Goal: Information Seeking & Learning: Find specific fact

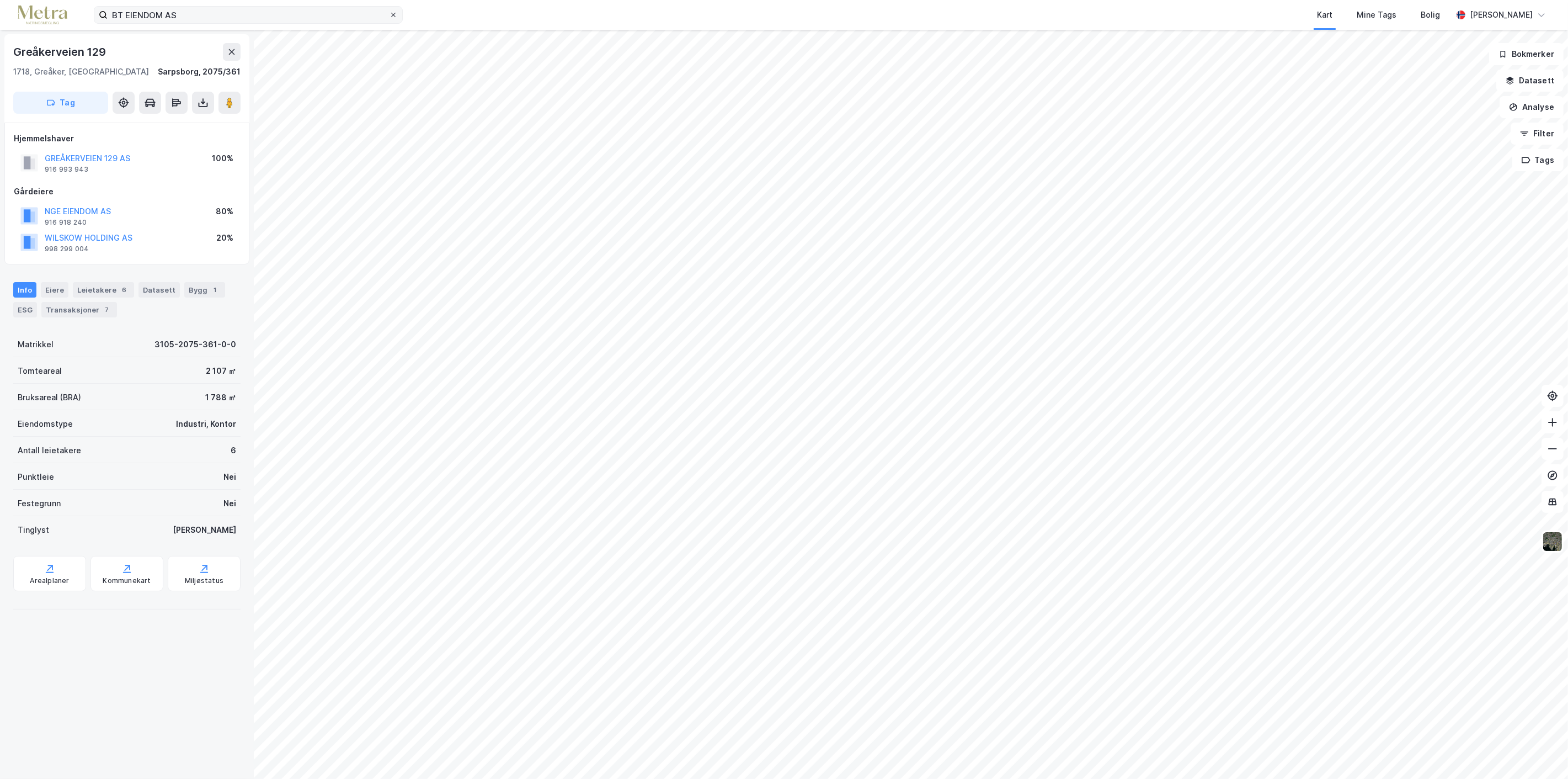
click at [396, 14] on icon at bounding box center [393, 15] width 7 height 7
click at [389, 14] on input "BT EIENDOM AS" at bounding box center [248, 15] width 281 height 17
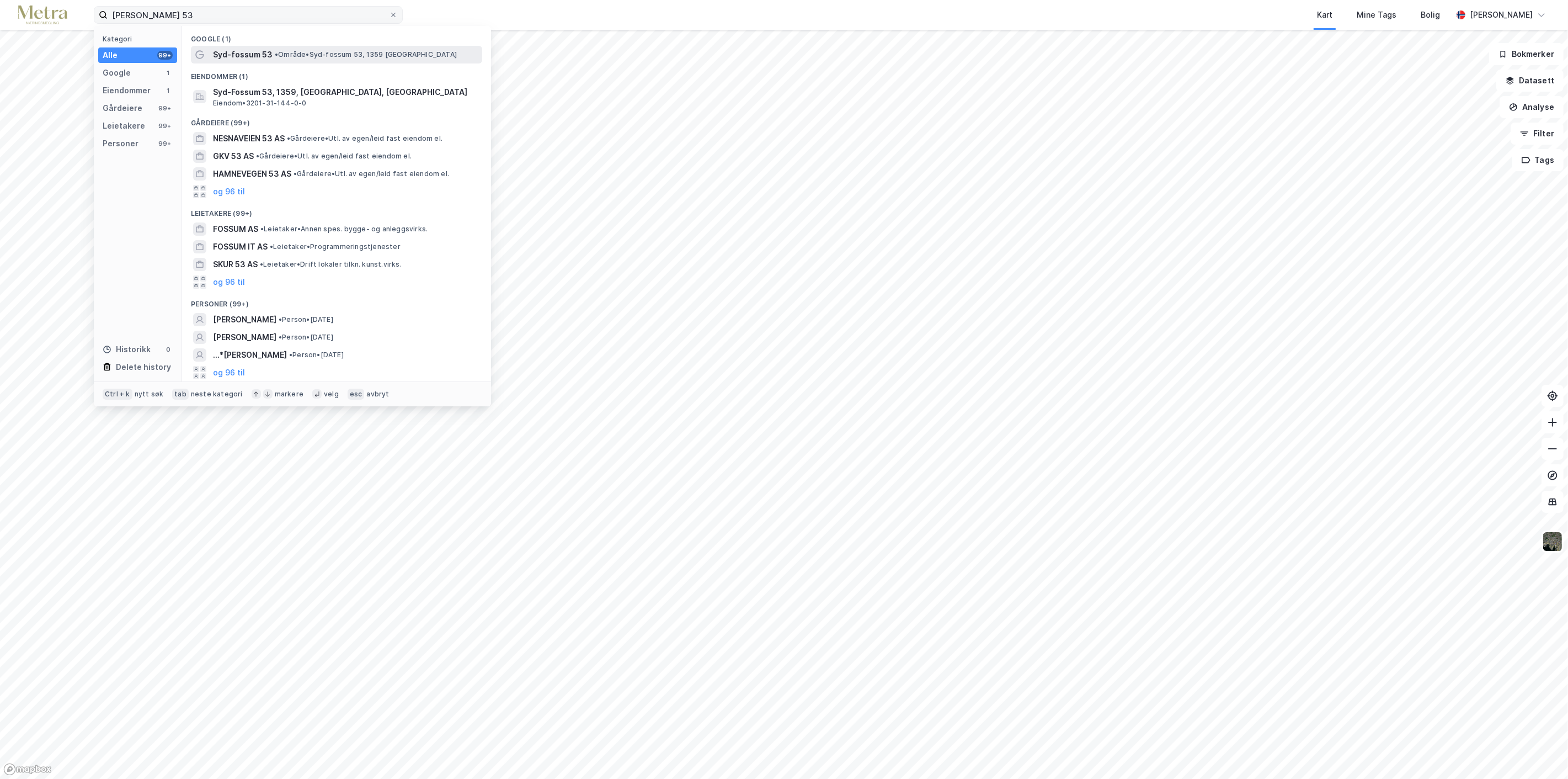
click at [267, 52] on span "Syd-fossum 53" at bounding box center [243, 55] width 60 height 13
drag, startPoint x: 193, startPoint y: 12, endPoint x: 89, endPoint y: 10, distance: 104.0
click at [89, 10] on div "[PERSON_NAME] 53 Kategori Alle 99+ Google 1 Eiendommer 1 Gårdeiere 99+ Leietake…" at bounding box center [784, 15] width 1568 height 30
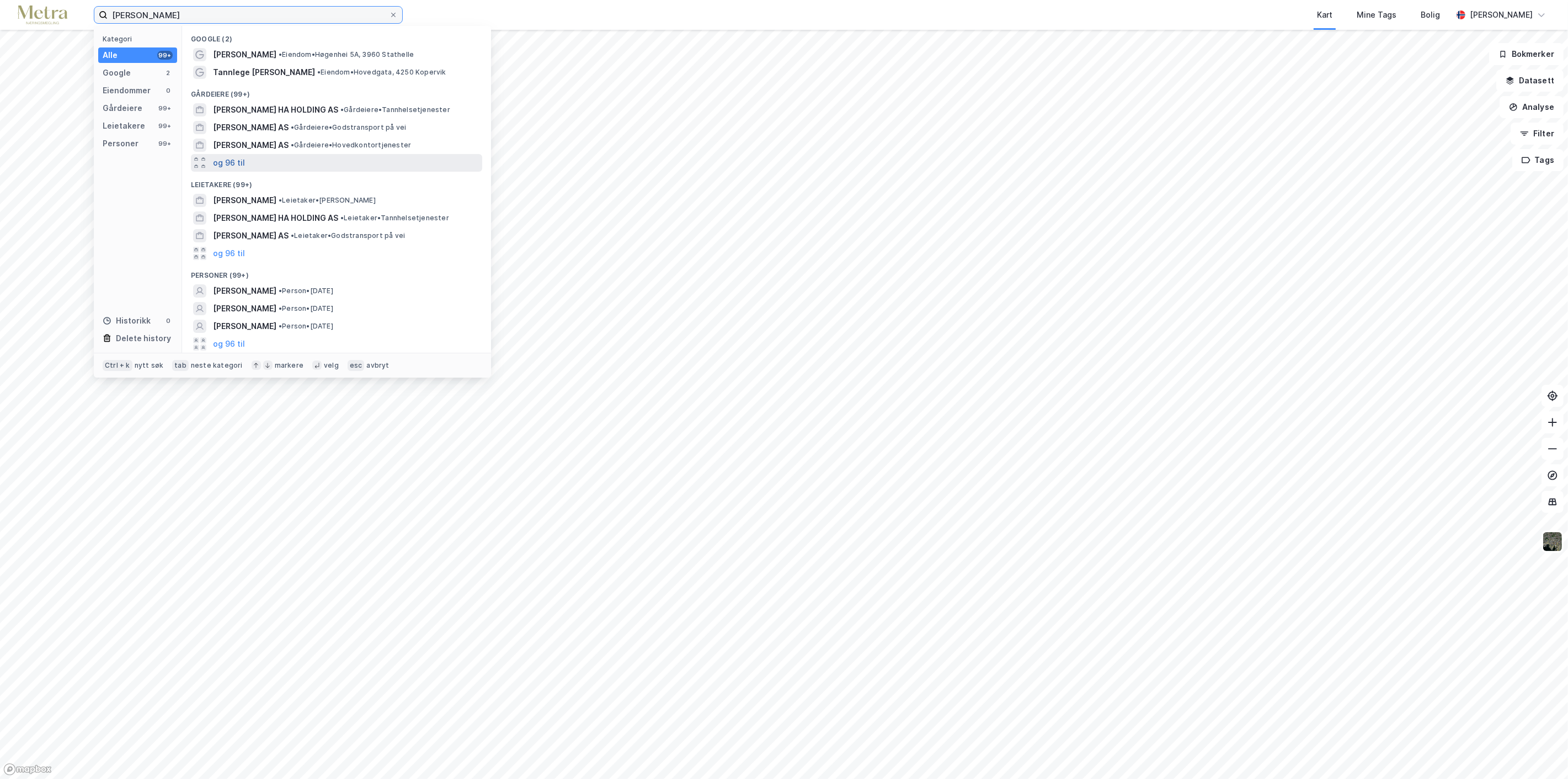
type input "[PERSON_NAME]"
click at [231, 162] on button "og 96 til" at bounding box center [229, 163] width 32 height 13
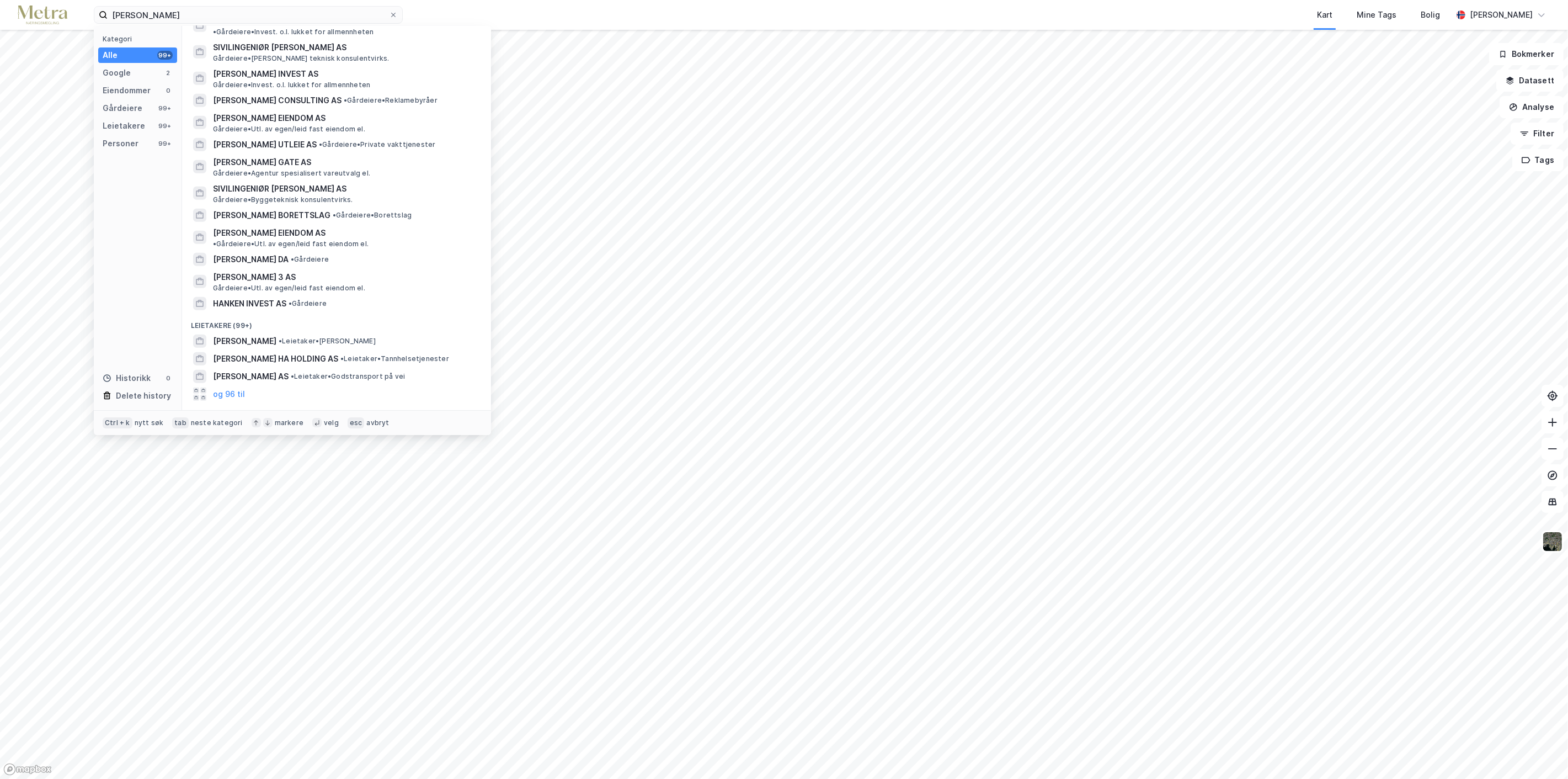
scroll to position [1909, 0]
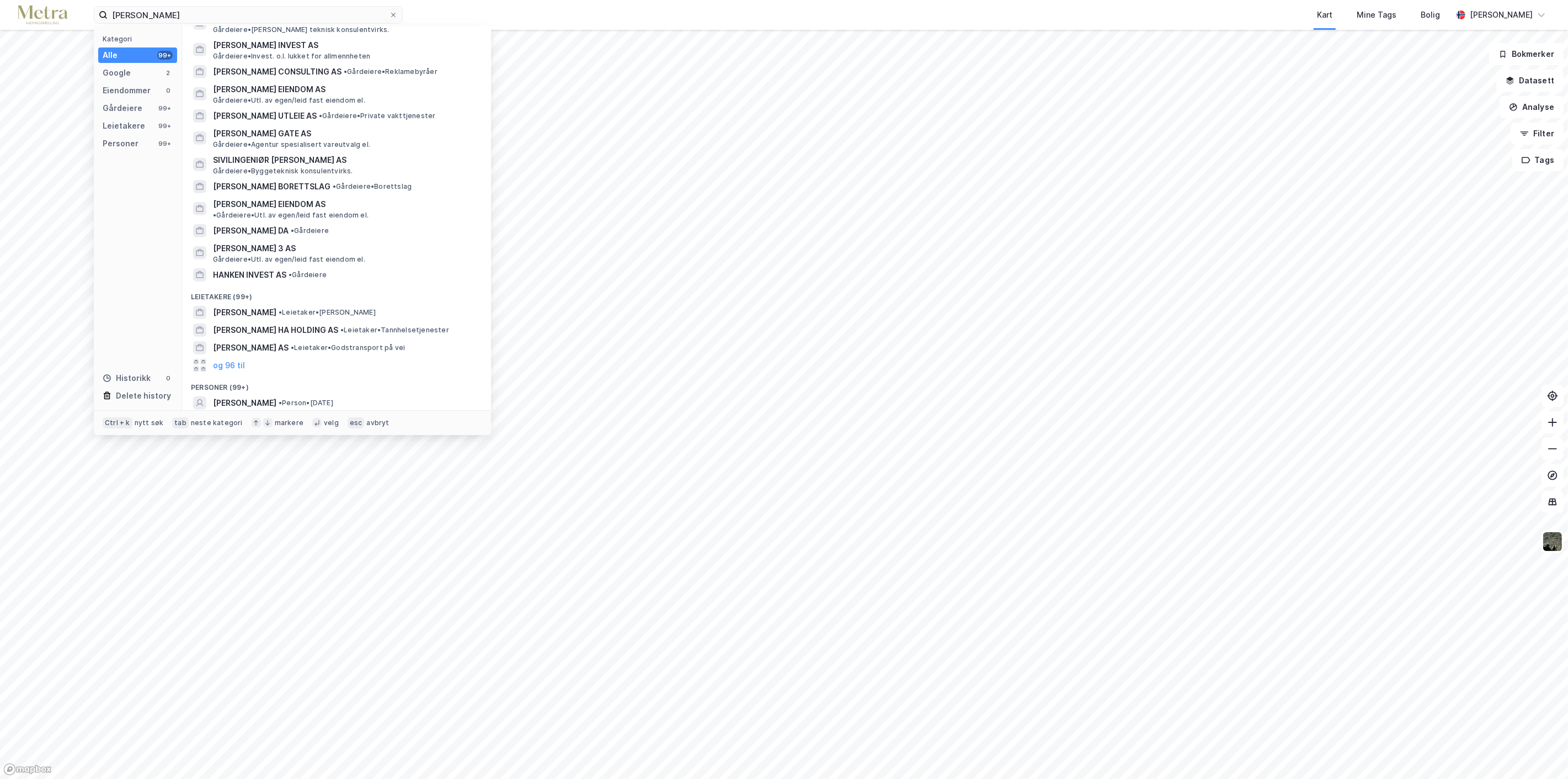
click at [223, 449] on button "og 96 til" at bounding box center [229, 456] width 32 height 13
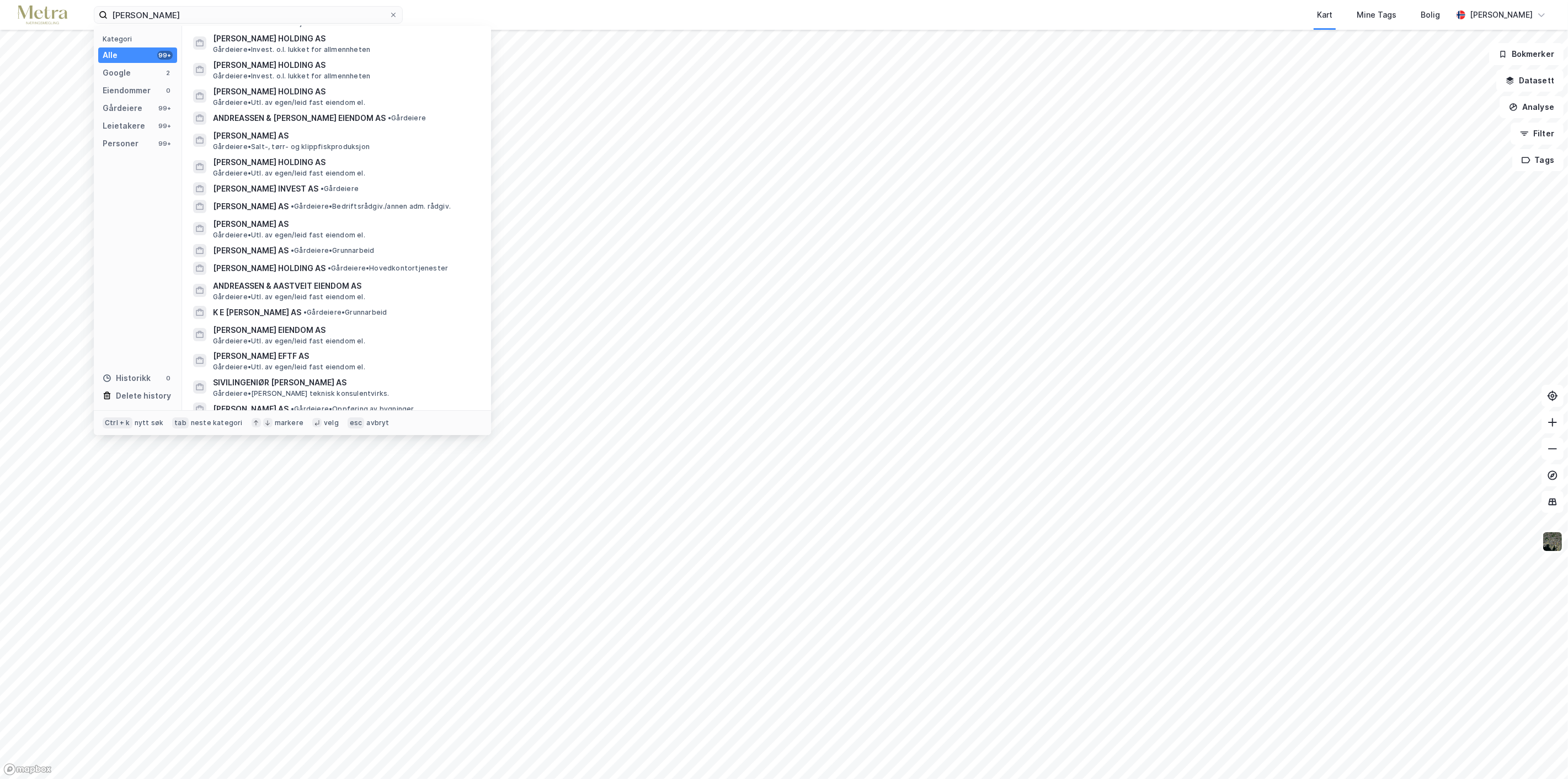
scroll to position [552, 0]
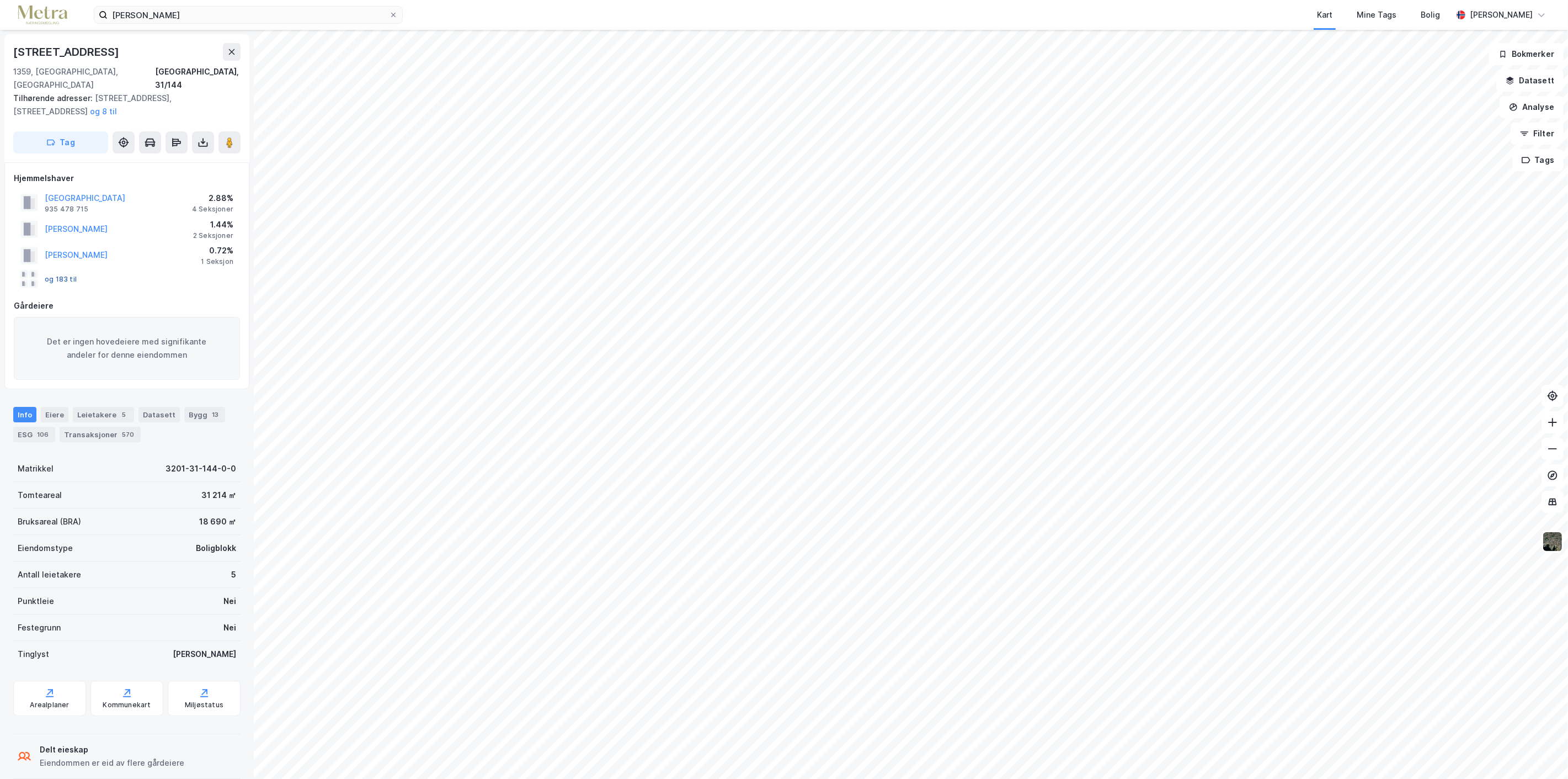
click at [0, 0] on button "og 183 til" at bounding box center [0, 0] width 0 height 0
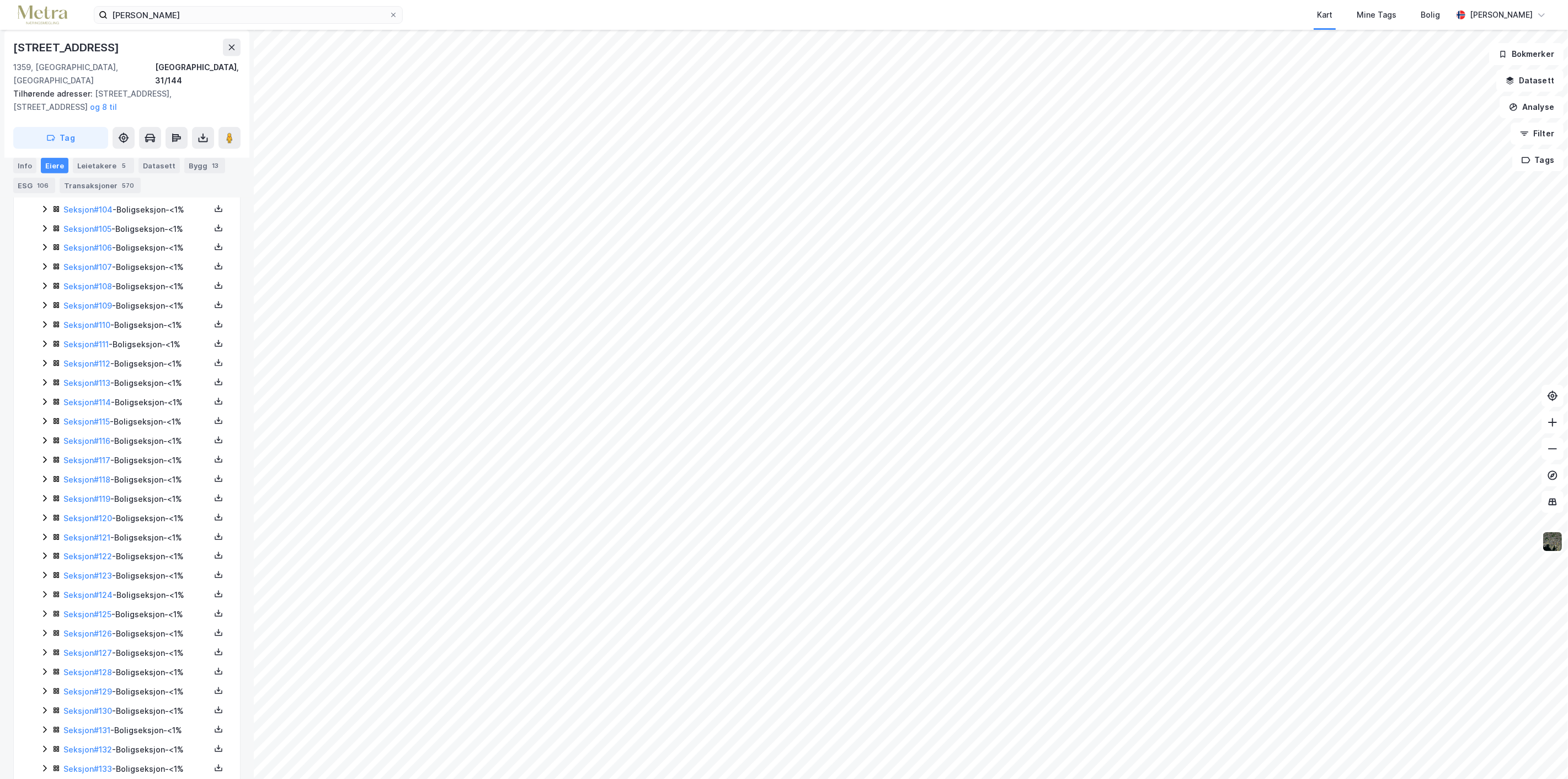
scroll to position [2438, 0]
click at [0, 0] on button "og 8 til" at bounding box center [0, 0] width 0 height 0
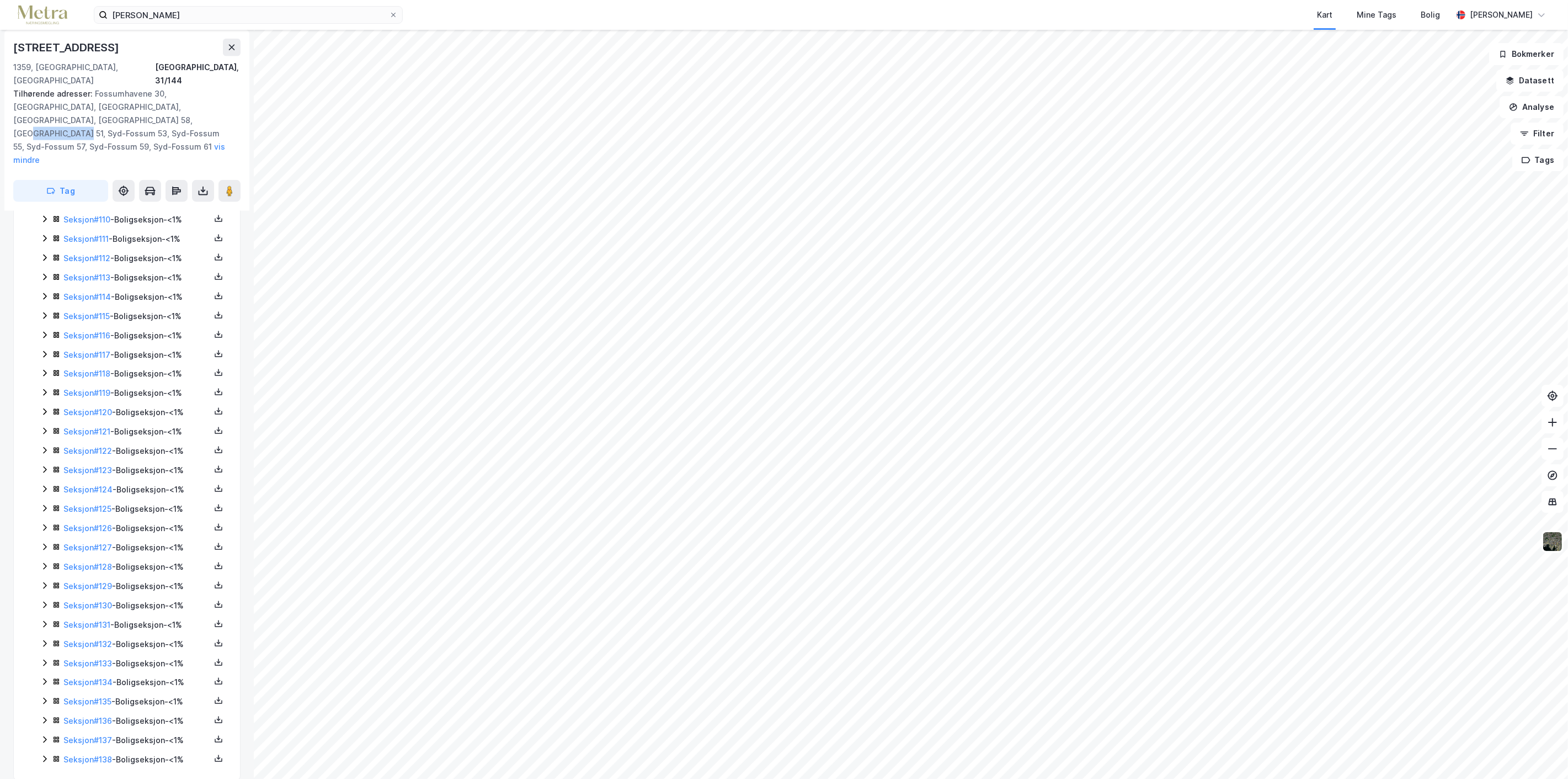
drag, startPoint x: 86, startPoint y: 106, endPoint x: 144, endPoint y: 106, distance: 58.0
click at [144, 106] on div "Tilhørende adresser: [STREET_ADDRESS], [STREET_ADDRESS], [STREET_ADDRESS], [STR…" at bounding box center [122, 127] width 218 height 79
copy div "Syd-Fossum 53"
click at [392, 12] on icon at bounding box center [393, 15] width 7 height 7
click at [389, 12] on input "[PERSON_NAME]" at bounding box center [248, 15] width 281 height 17
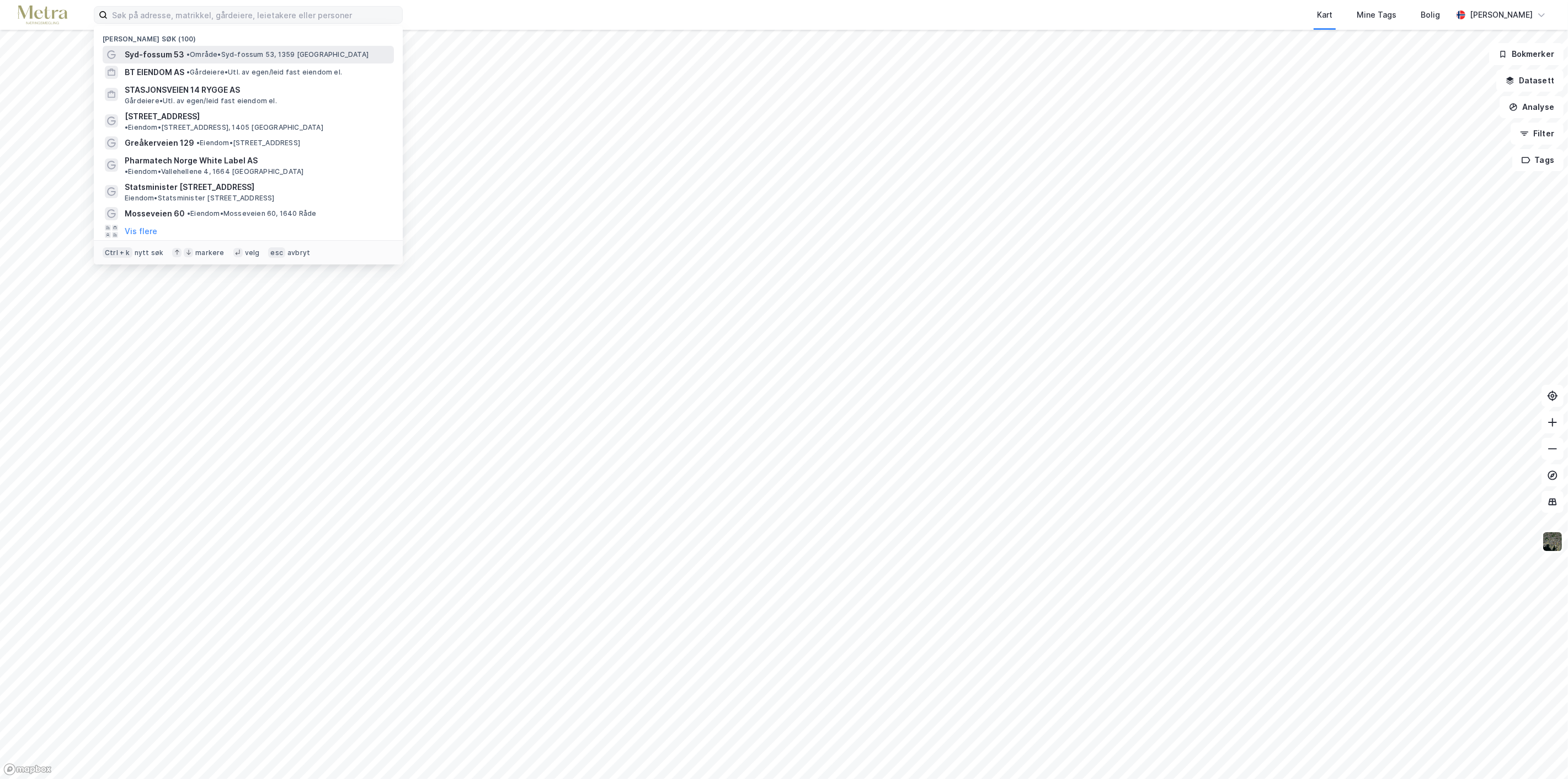
click at [150, 51] on span "Syd-fossum 53" at bounding box center [155, 55] width 60 height 13
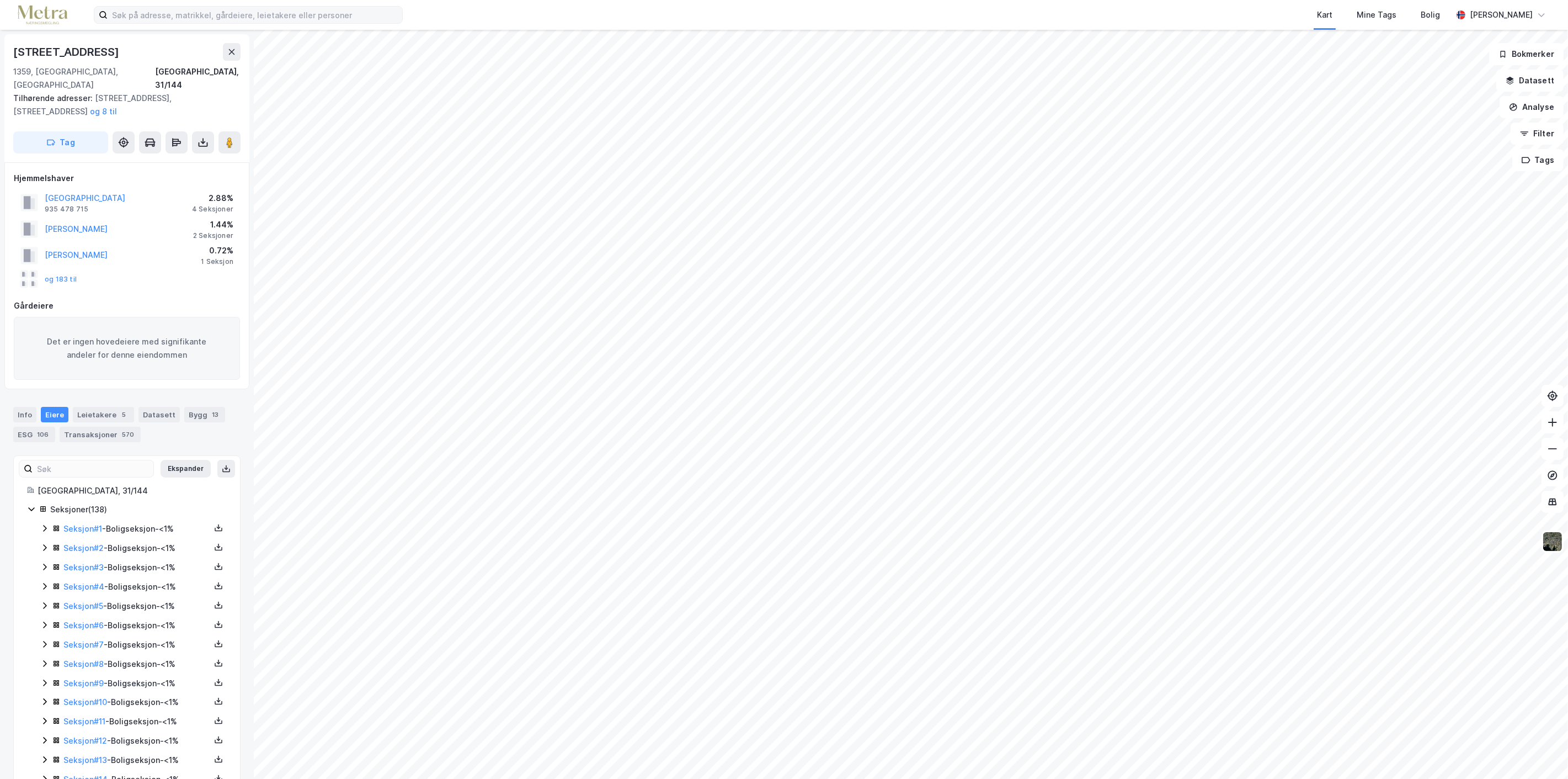
scroll to position [2439, 0]
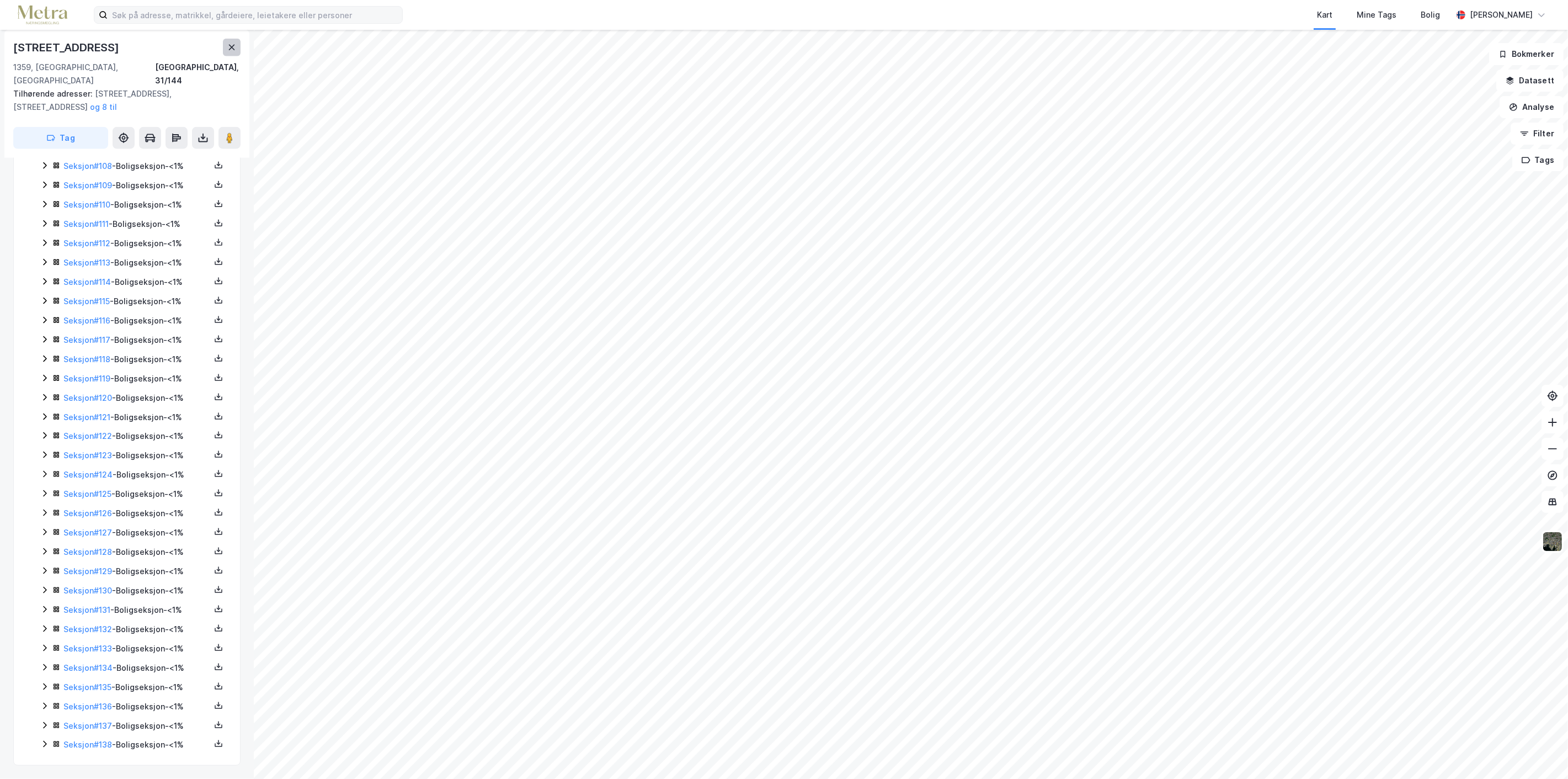
click at [231, 45] on icon at bounding box center [231, 47] width 9 height 9
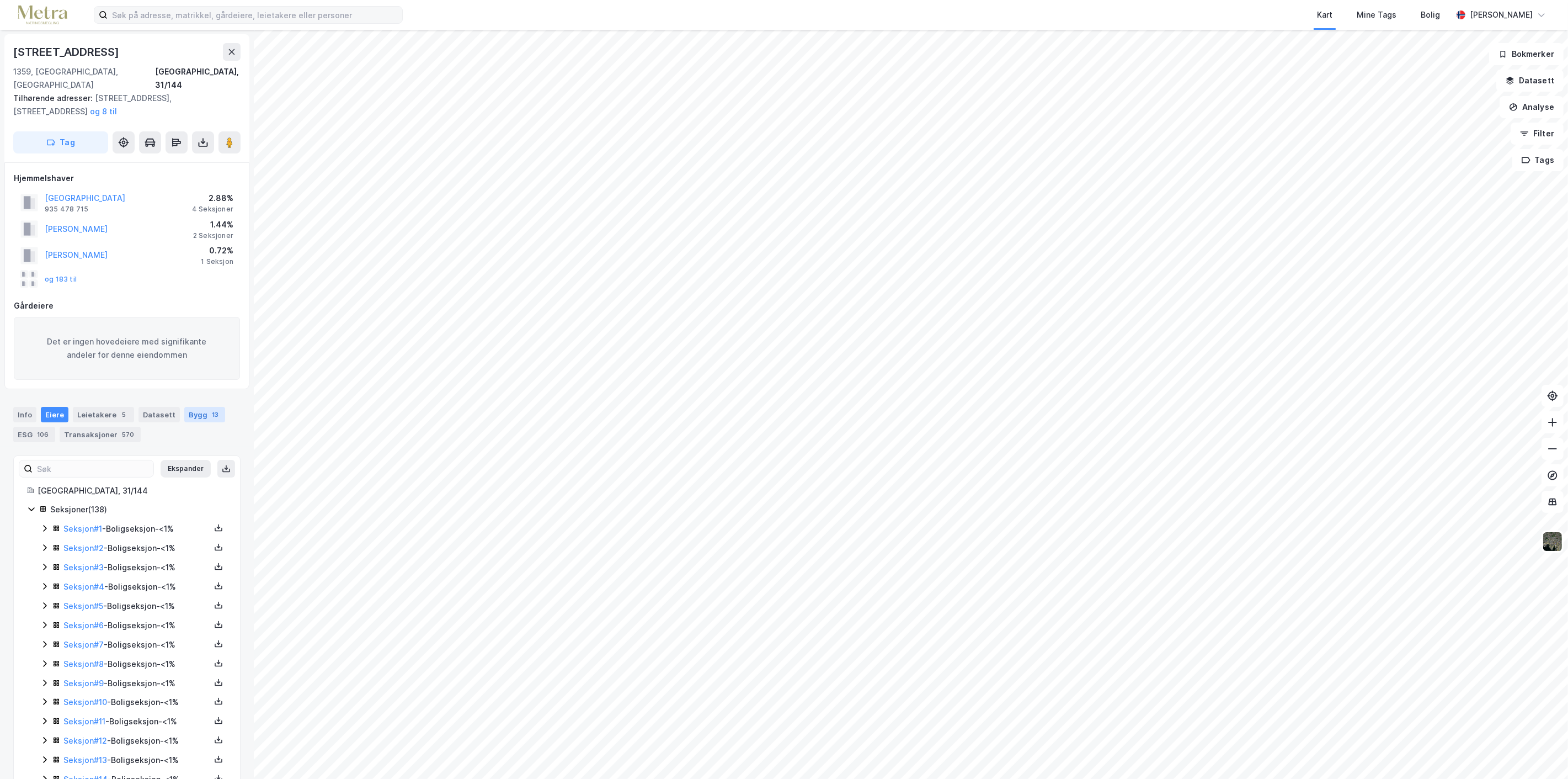
click at [192, 407] on div "Bygg 13" at bounding box center [204, 414] width 41 height 16
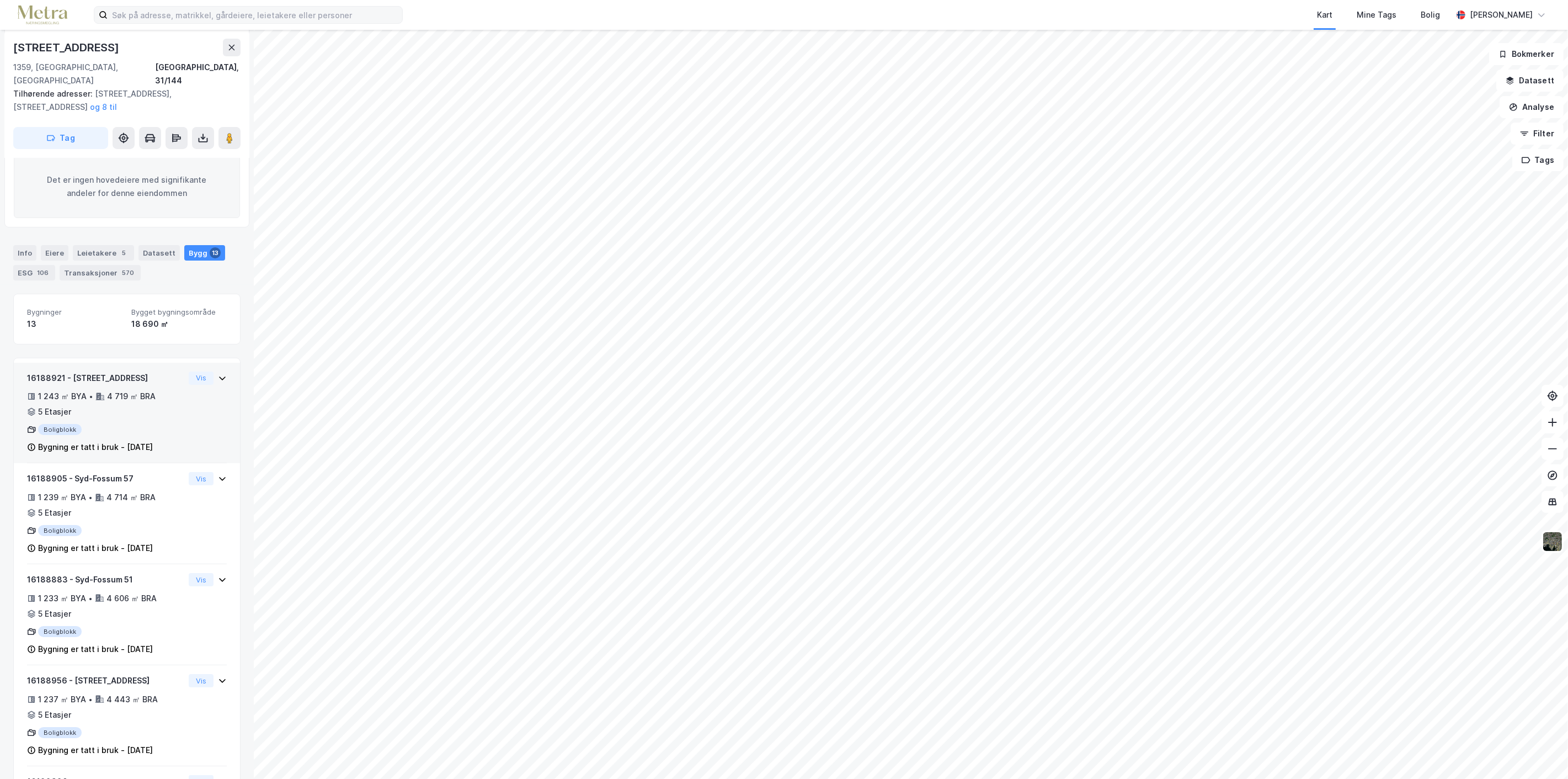
scroll to position [161, 0]
click at [218, 576] on icon at bounding box center [222, 580] width 9 height 9
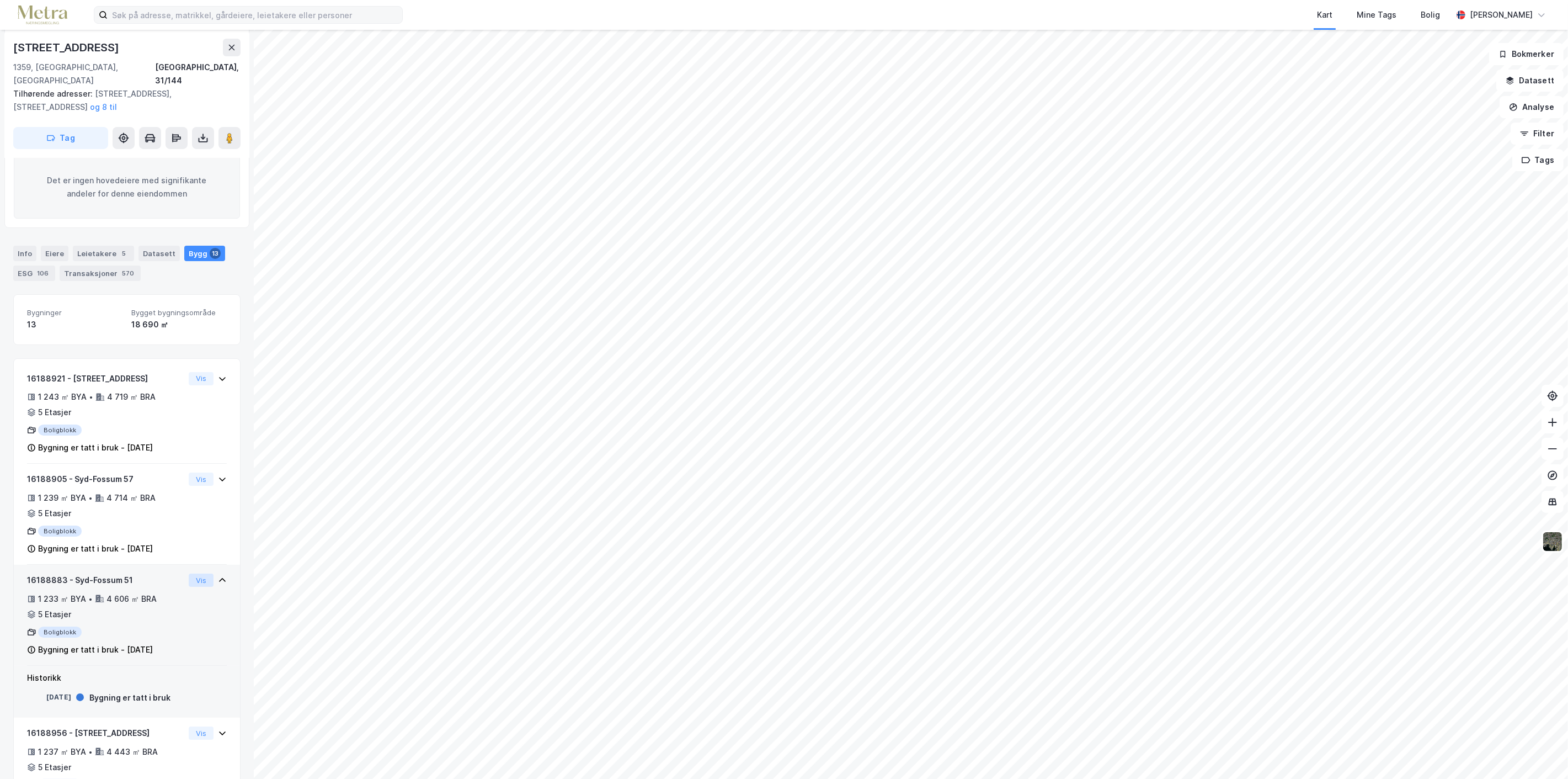
click at [195, 574] on button "Vis" at bounding box center [201, 581] width 25 height 13
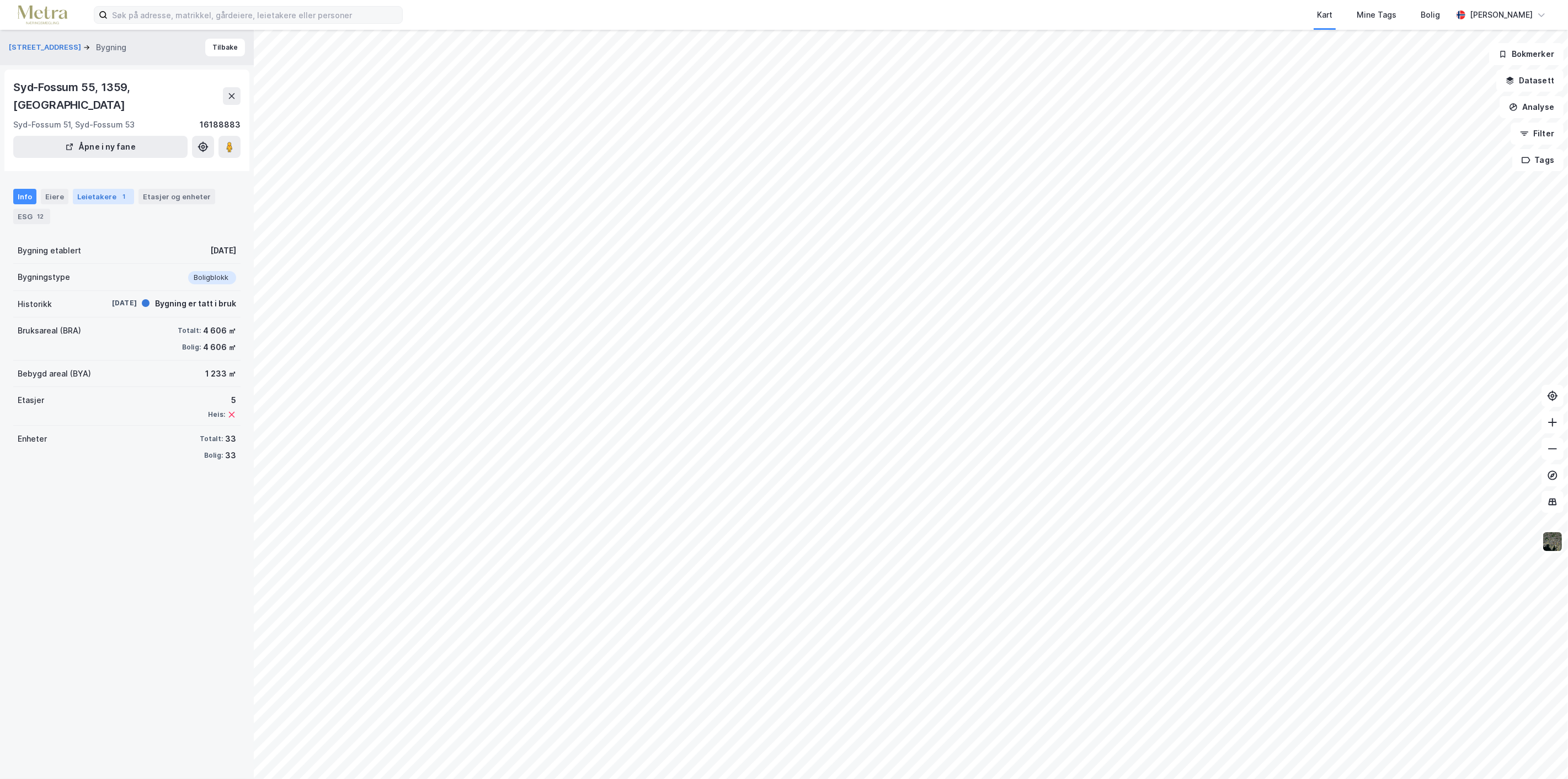
click at [85, 189] on div "Leietakere 1" at bounding box center [103, 196] width 61 height 16
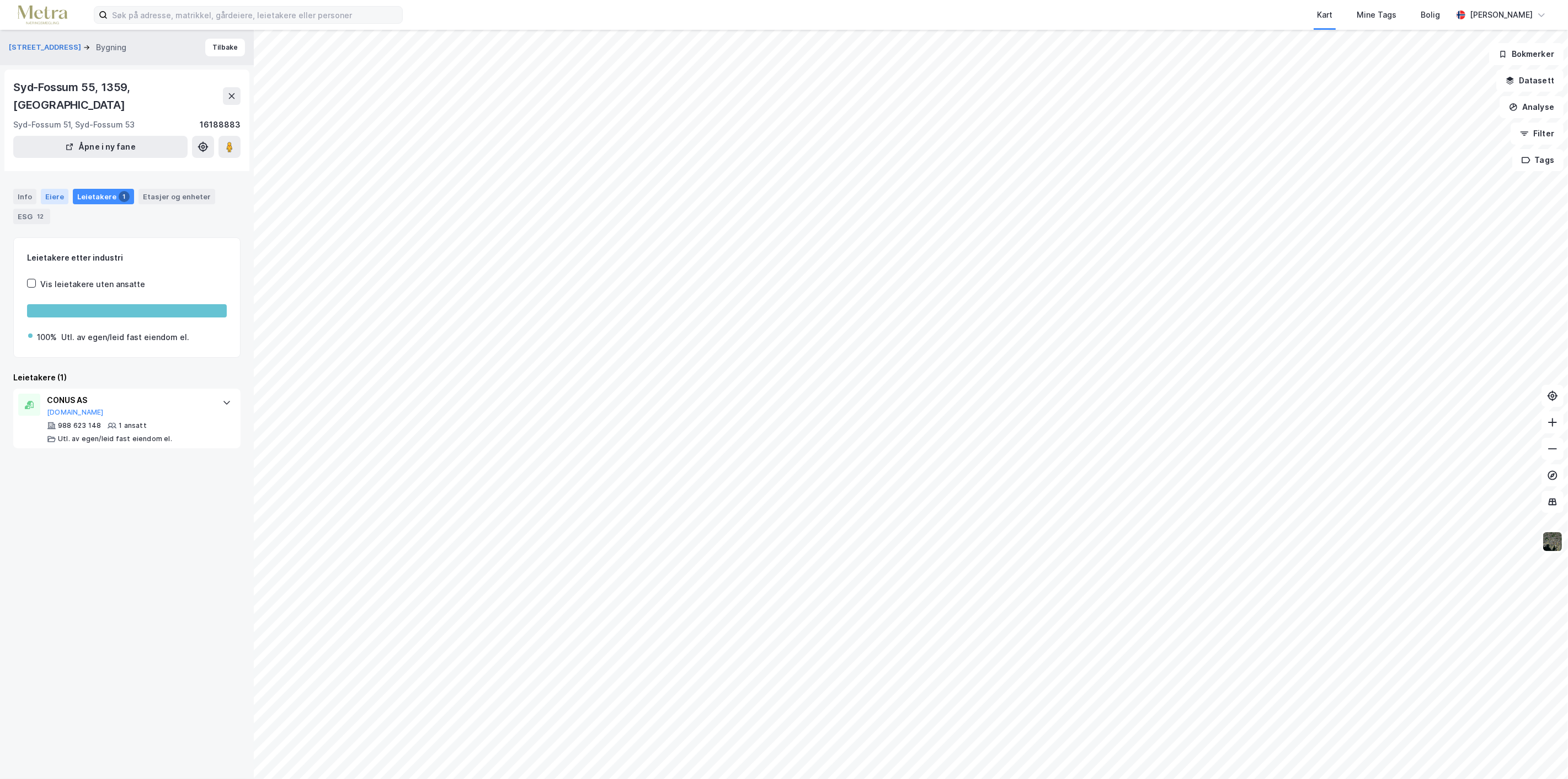
click at [46, 189] on div "Eiere" at bounding box center [54, 196] width 27 height 16
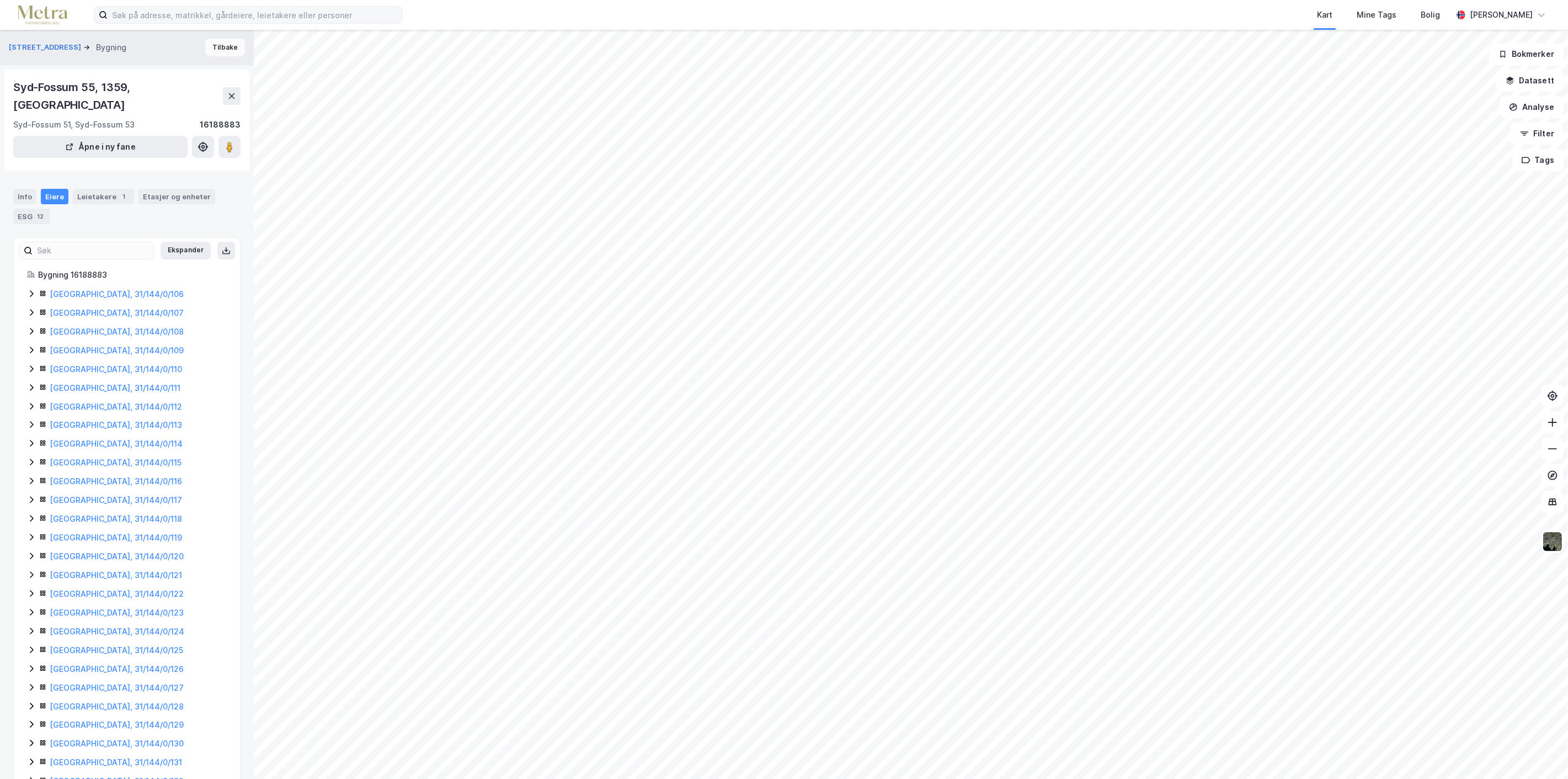
click at [218, 45] on button "Tilbake" at bounding box center [225, 47] width 40 height 17
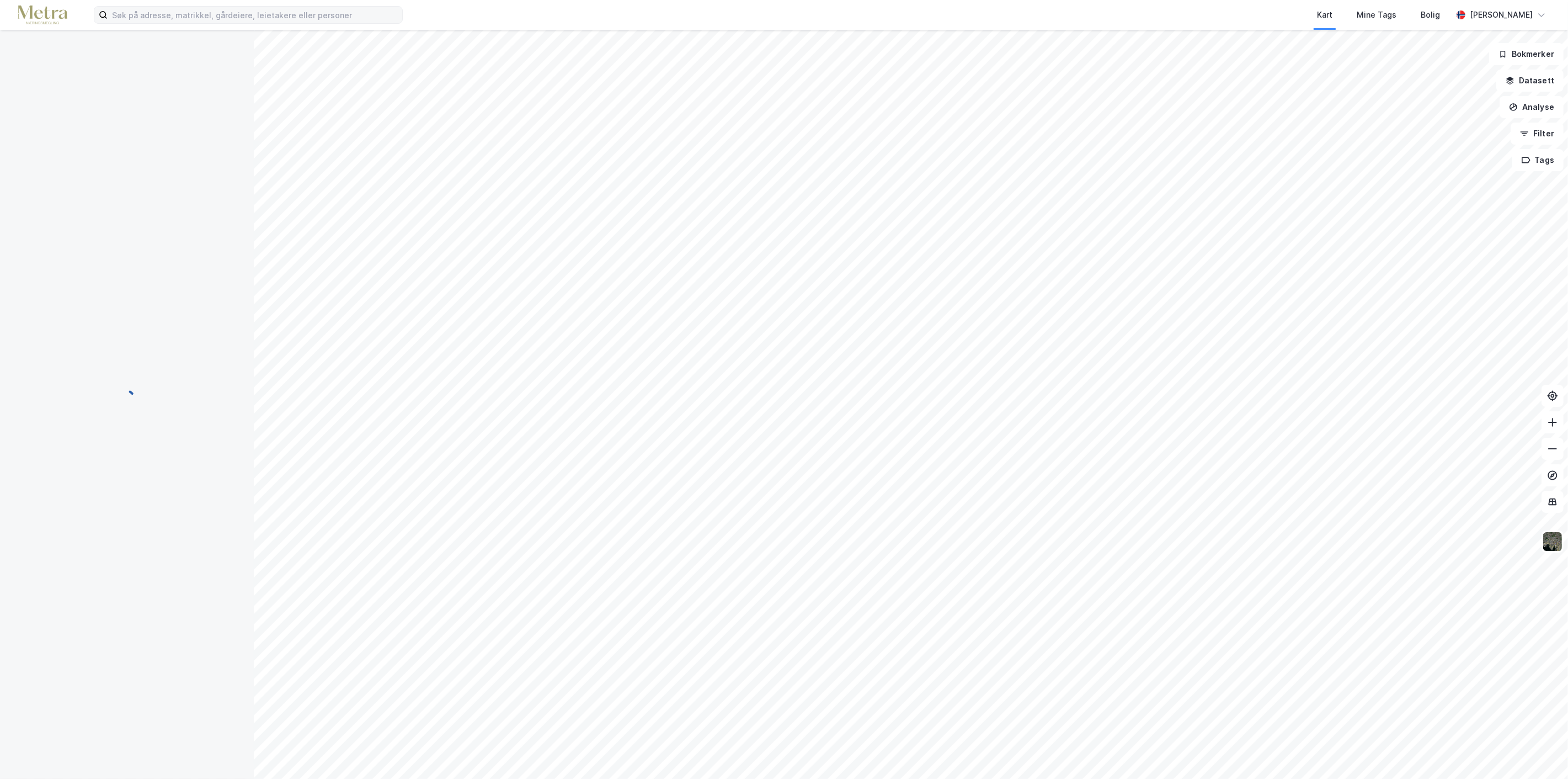
scroll to position [161, 0]
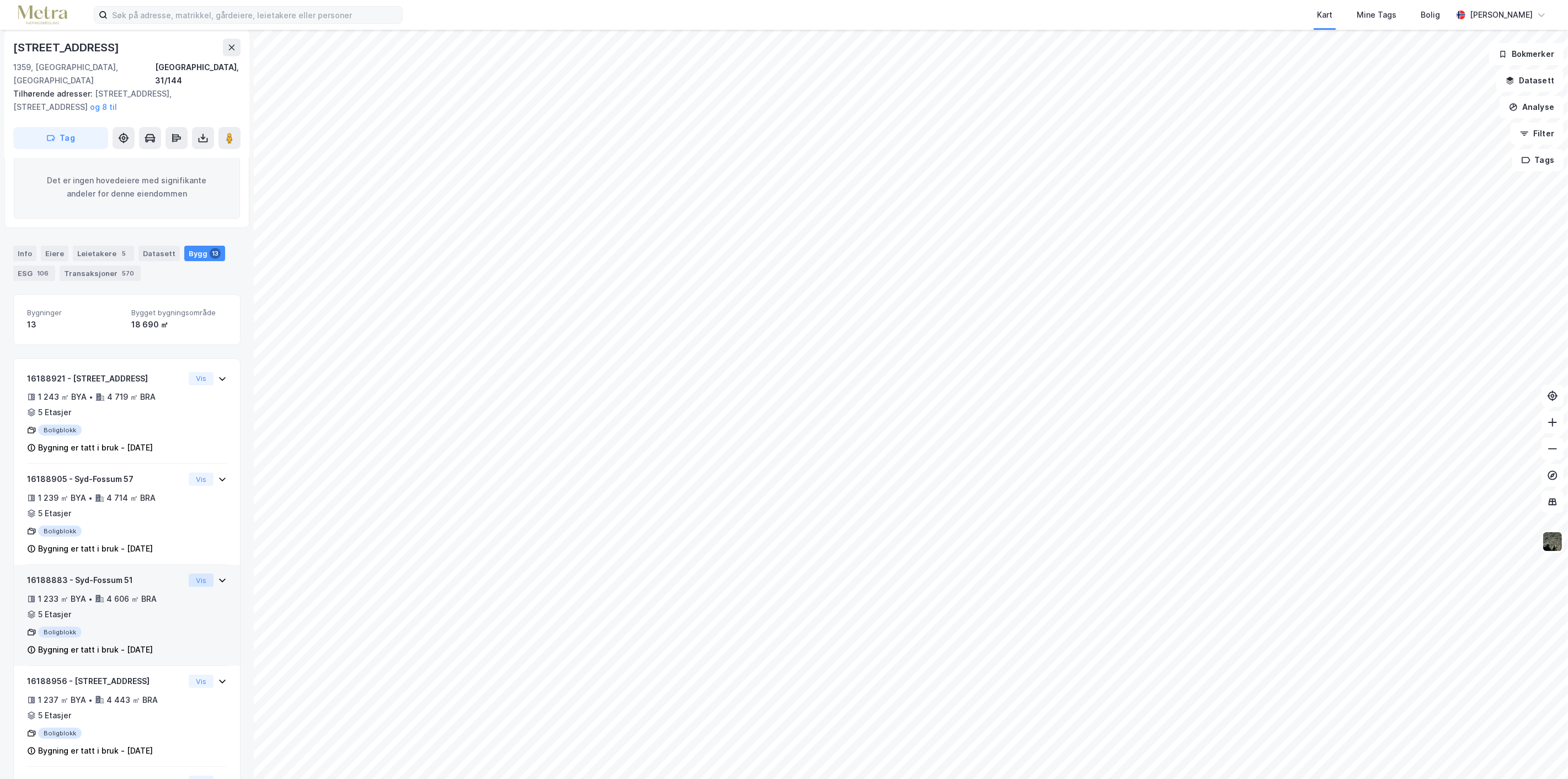
click at [190, 574] on button "Vis" at bounding box center [201, 581] width 25 height 13
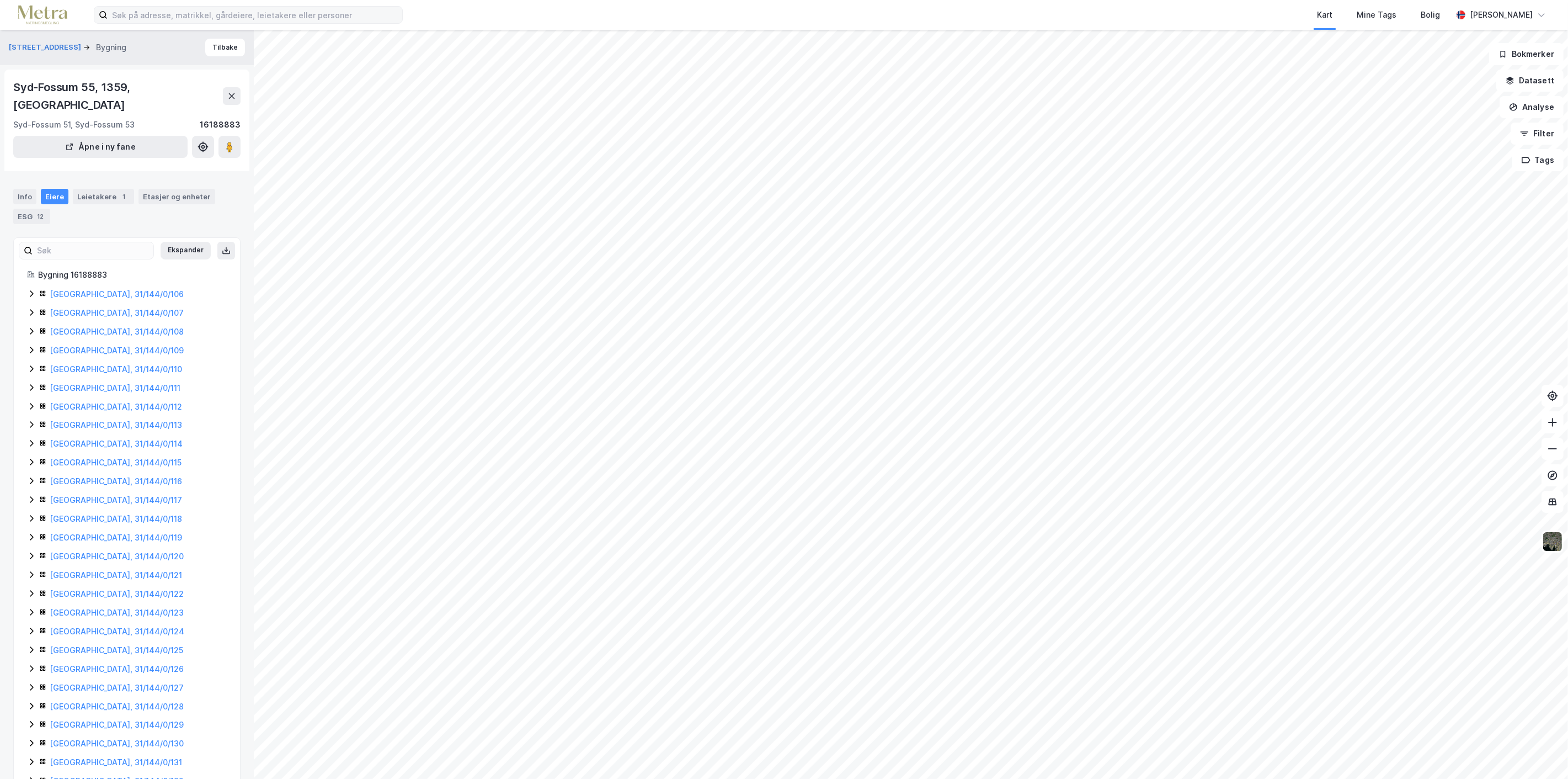
scroll to position [136, 0]
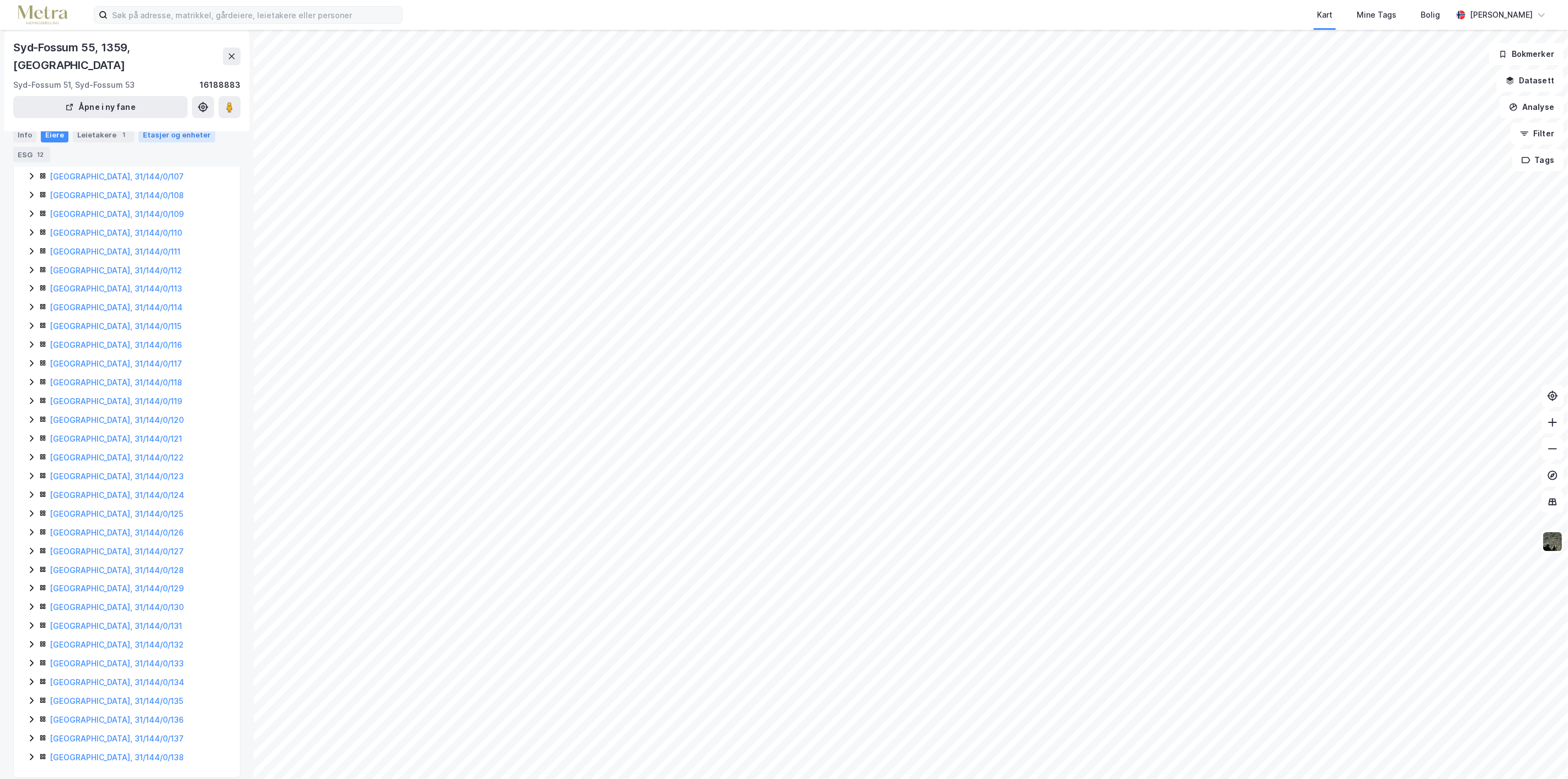
click at [183, 135] on div "Etasjer og enheter" at bounding box center [177, 135] width 68 height 10
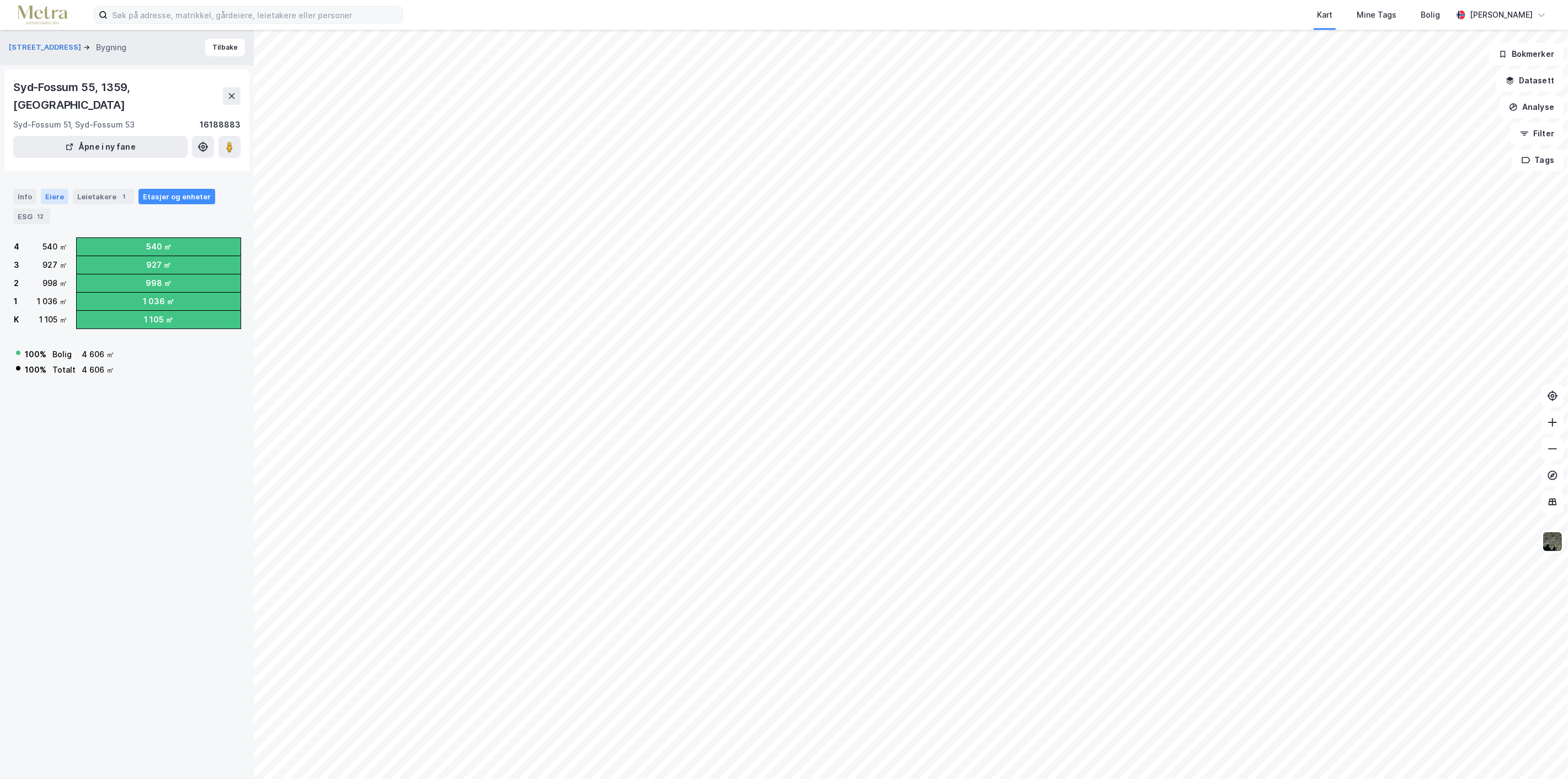
click at [59, 189] on div "Eiere" at bounding box center [54, 196] width 27 height 16
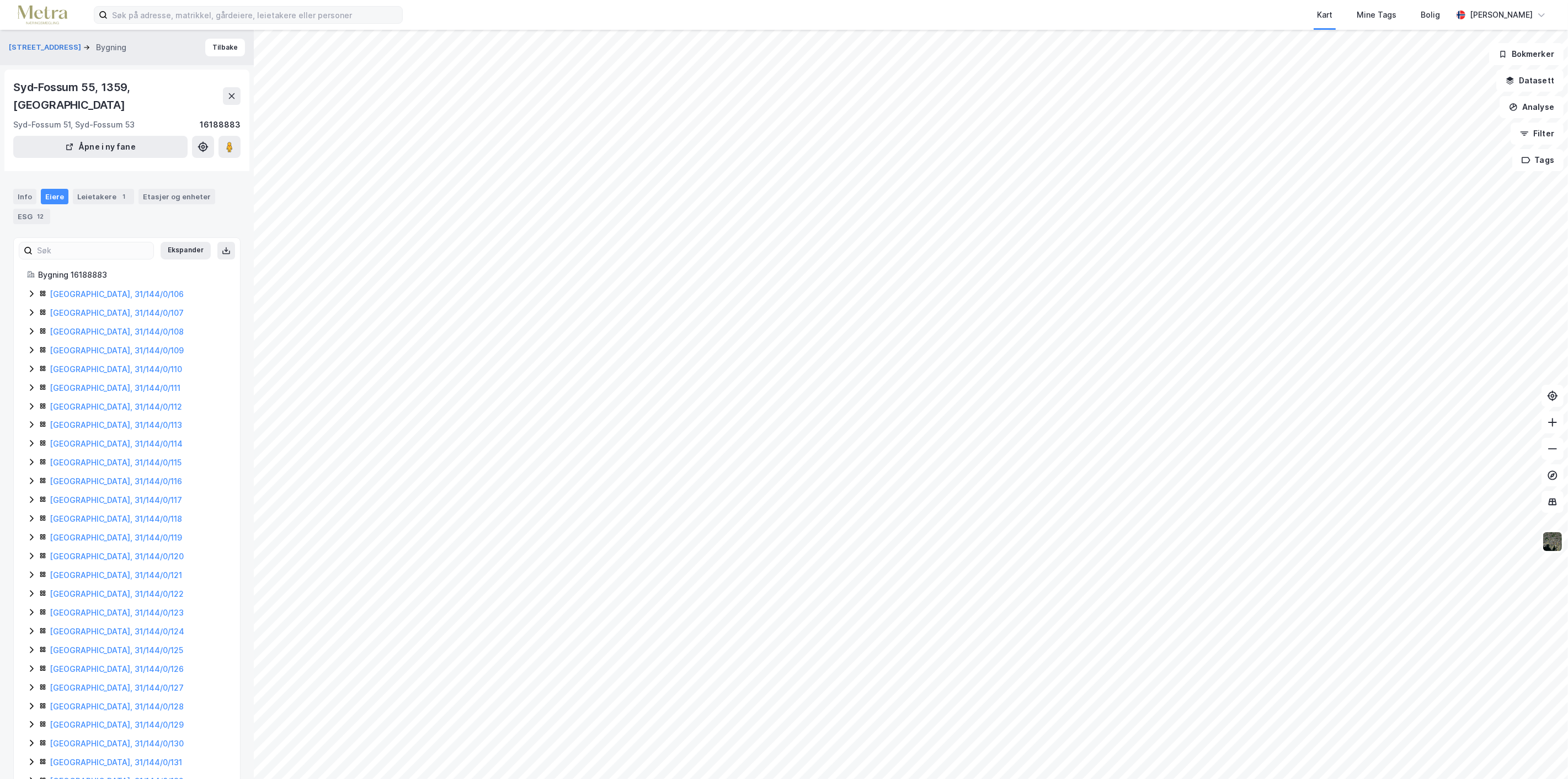
click at [31, 289] on icon at bounding box center [31, 294] width 9 height 9
click at [32, 346] on icon at bounding box center [31, 350] width 3 height 7
click at [34, 402] on icon at bounding box center [31, 406] width 9 height 9
click at [34, 457] on icon at bounding box center [31, 461] width 9 height 9
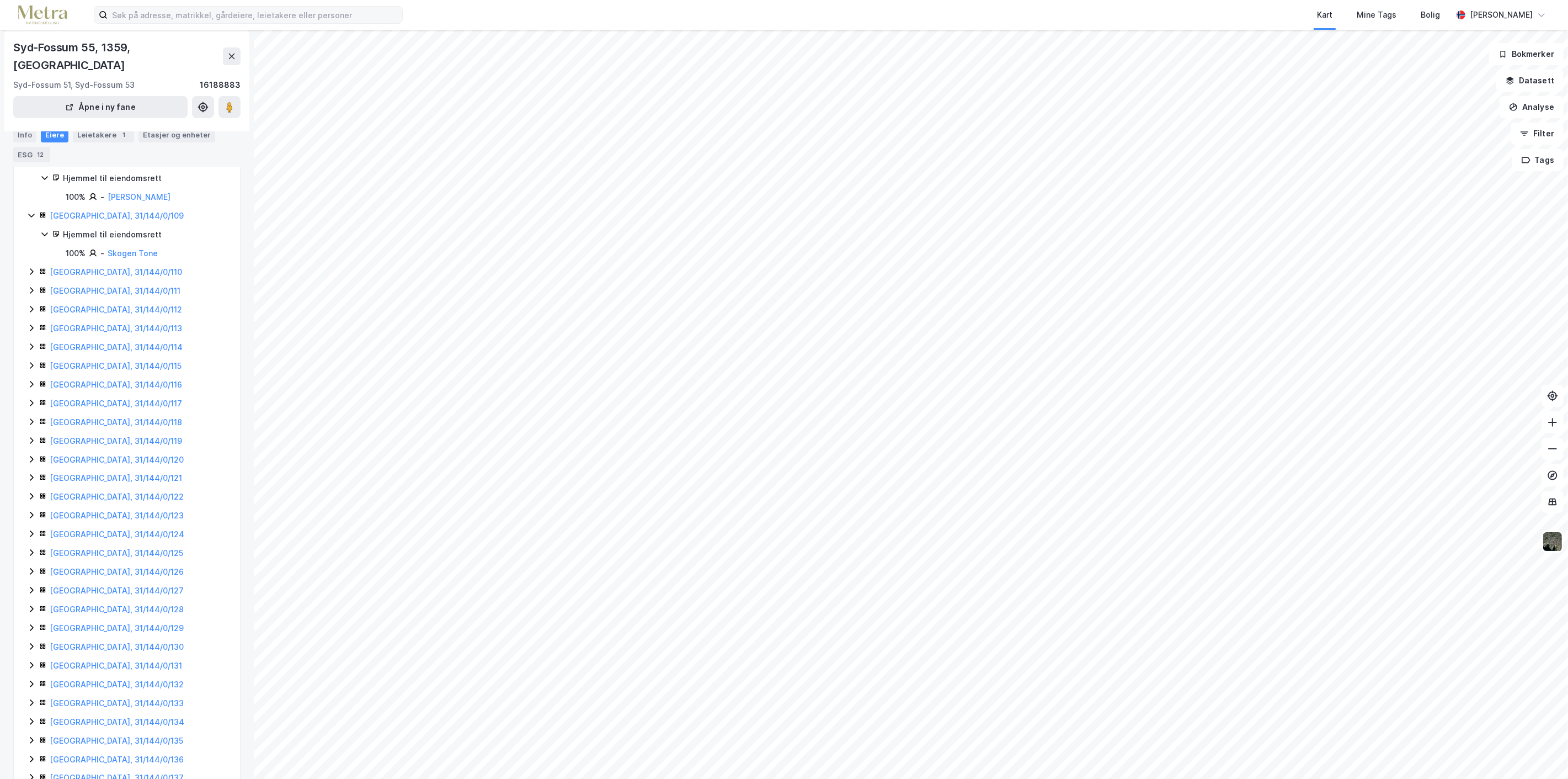
scroll to position [225, 0]
click at [30, 289] on icon at bounding box center [31, 293] width 9 height 9
click at [31, 345] on icon at bounding box center [31, 349] width 9 height 9
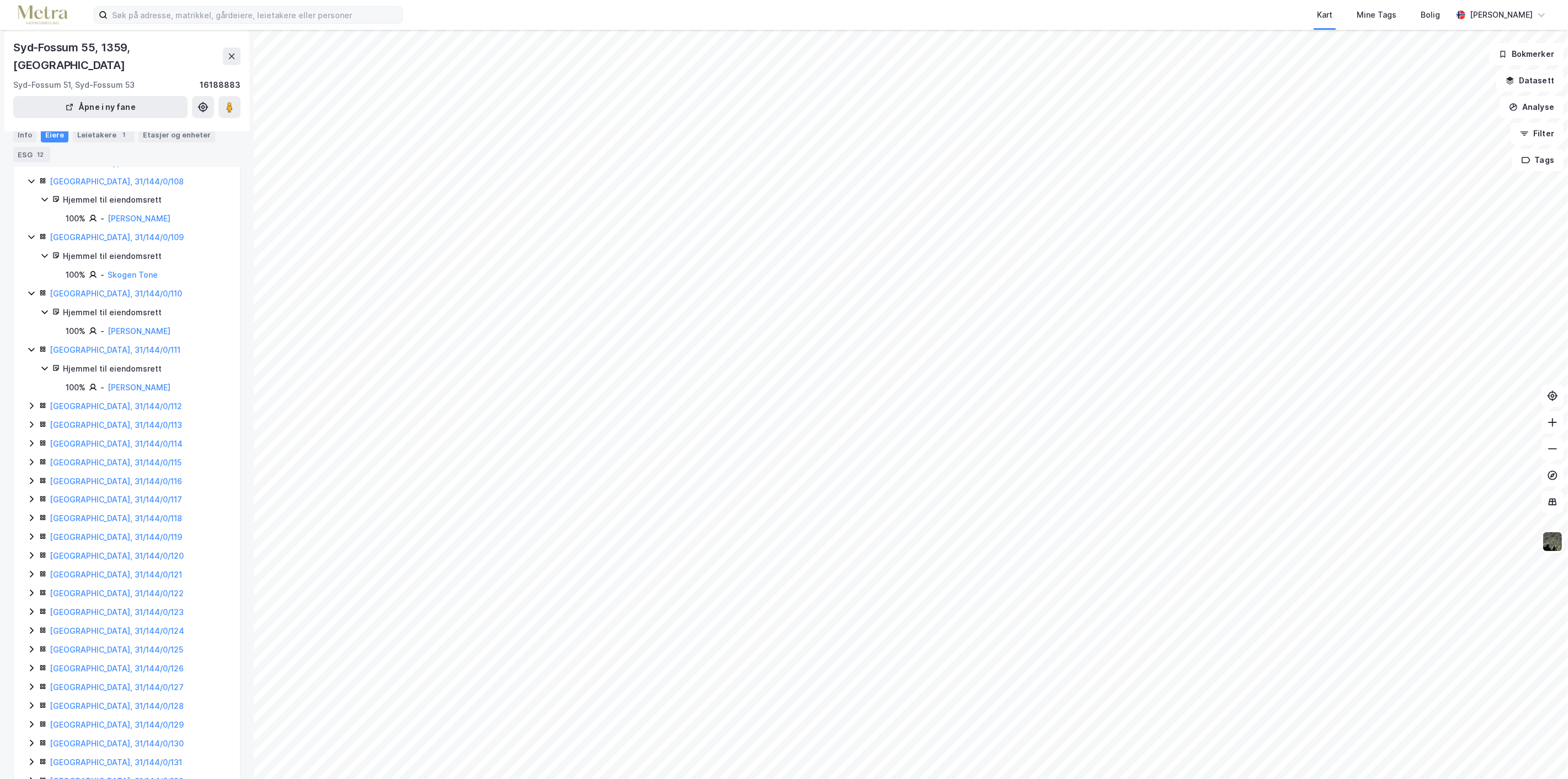
click at [31, 401] on icon at bounding box center [31, 405] width 9 height 9
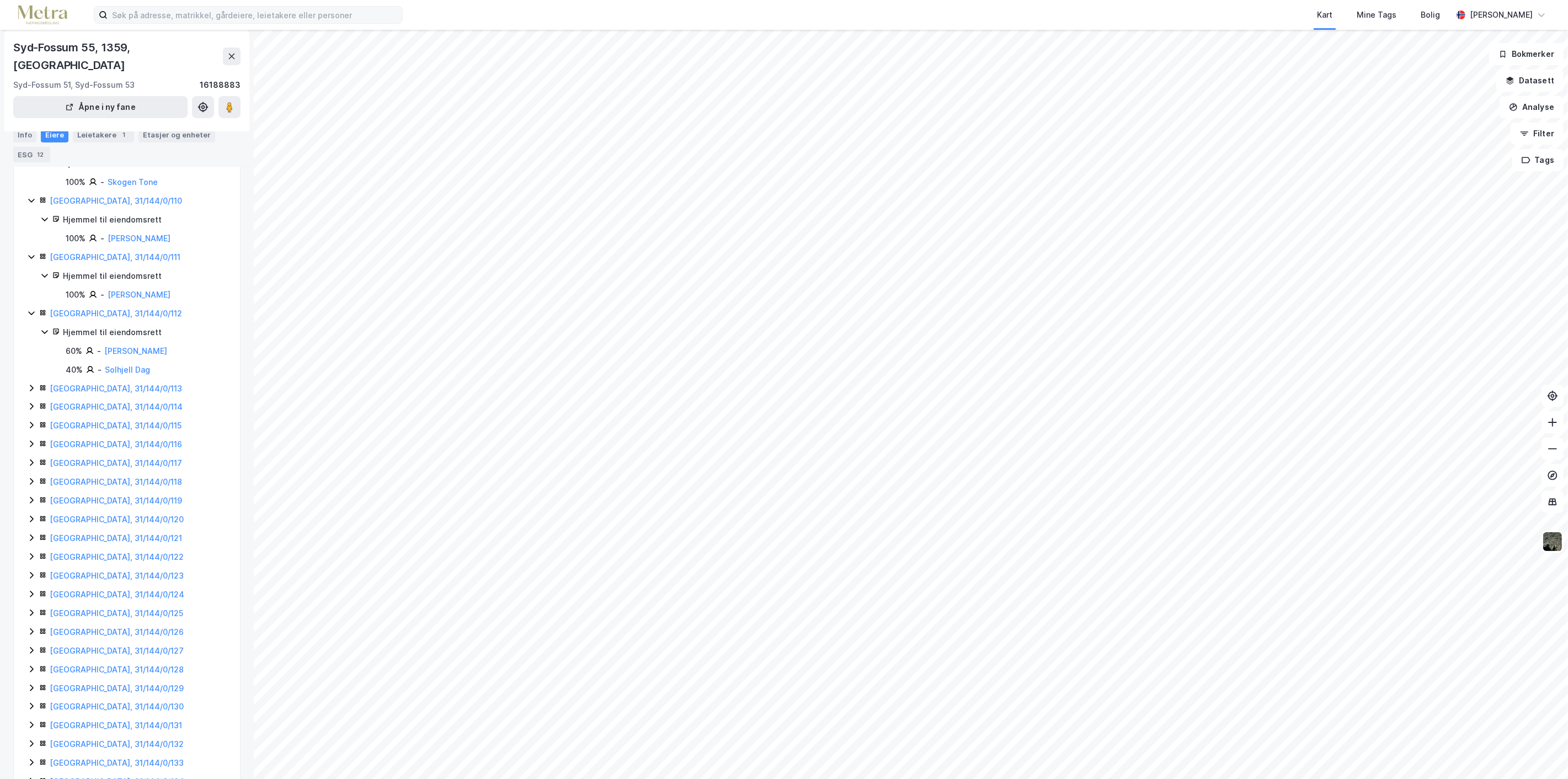
scroll to position [348, 0]
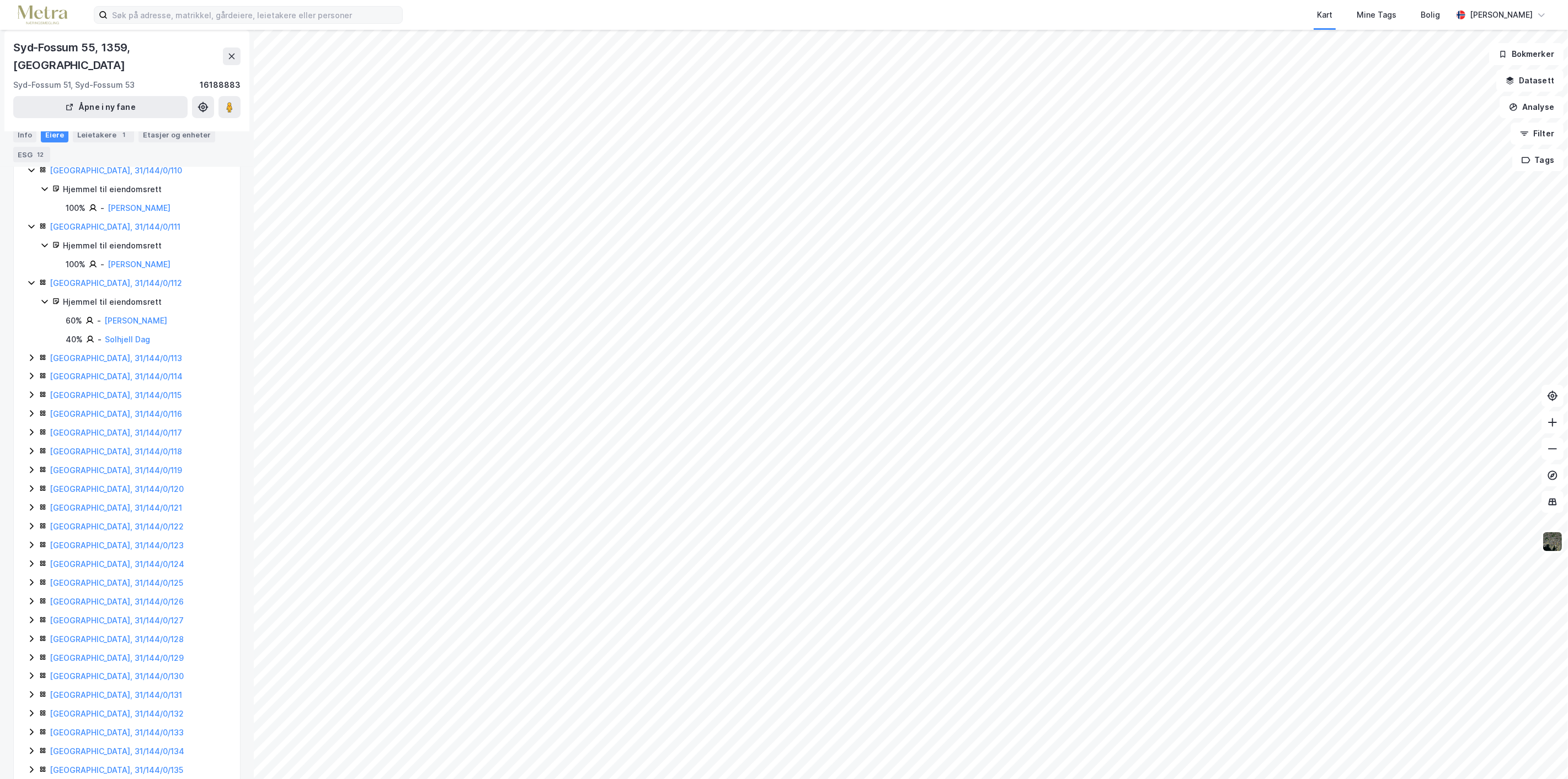
click at [28, 353] on icon at bounding box center [31, 357] width 9 height 9
click at [31, 409] on icon at bounding box center [31, 413] width 9 height 9
click at [31, 466] on icon at bounding box center [31, 470] width 9 height 9
click at [31, 523] on icon at bounding box center [31, 526] width 3 height 7
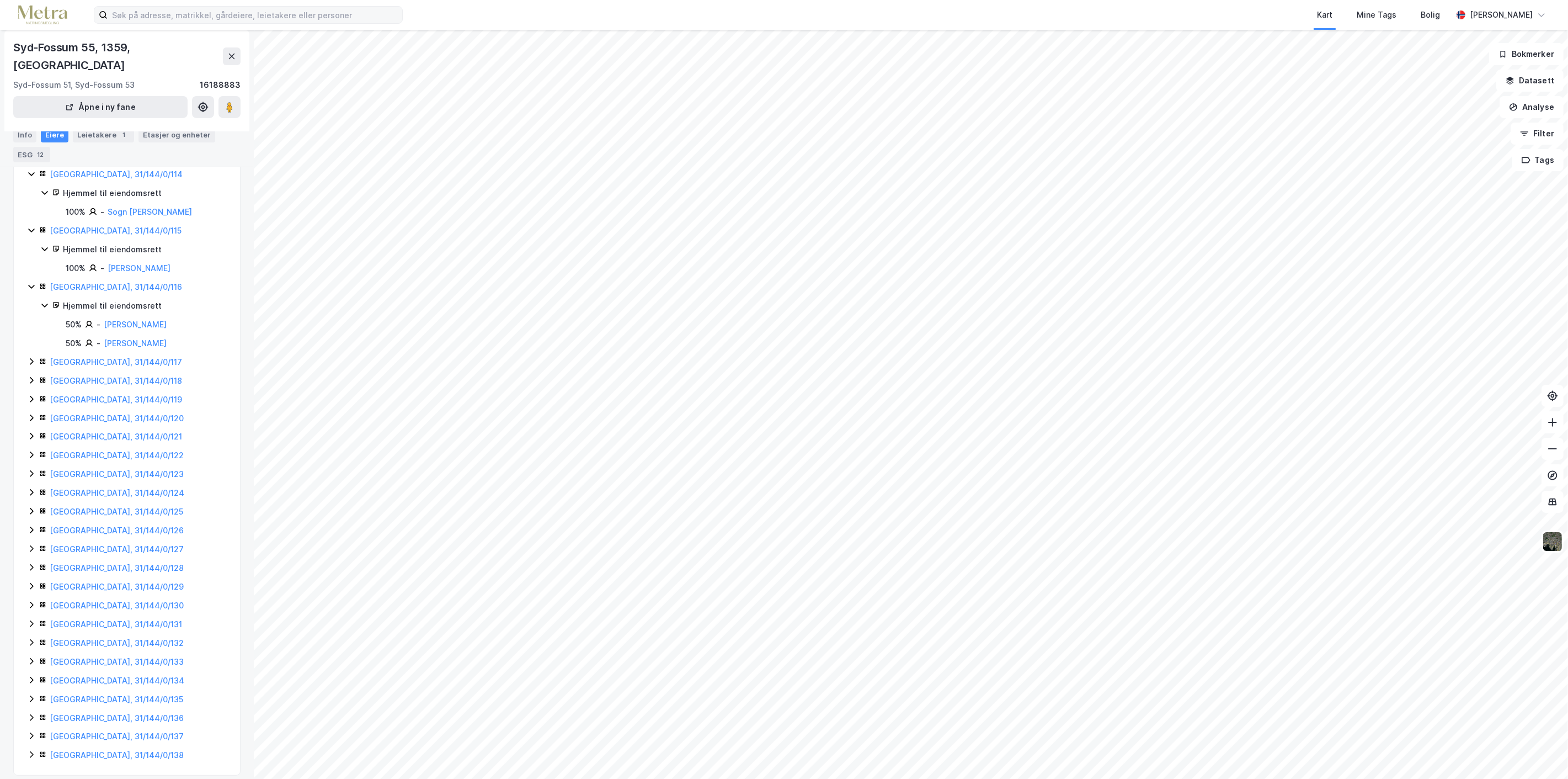
click at [34, 357] on icon at bounding box center [31, 361] width 9 height 9
click at [31, 413] on icon at bounding box center [31, 418] width 9 height 9
click at [30, 488] on icon at bounding box center [31, 492] width 9 height 9
click at [31, 546] on icon at bounding box center [31, 549] width 3 height 7
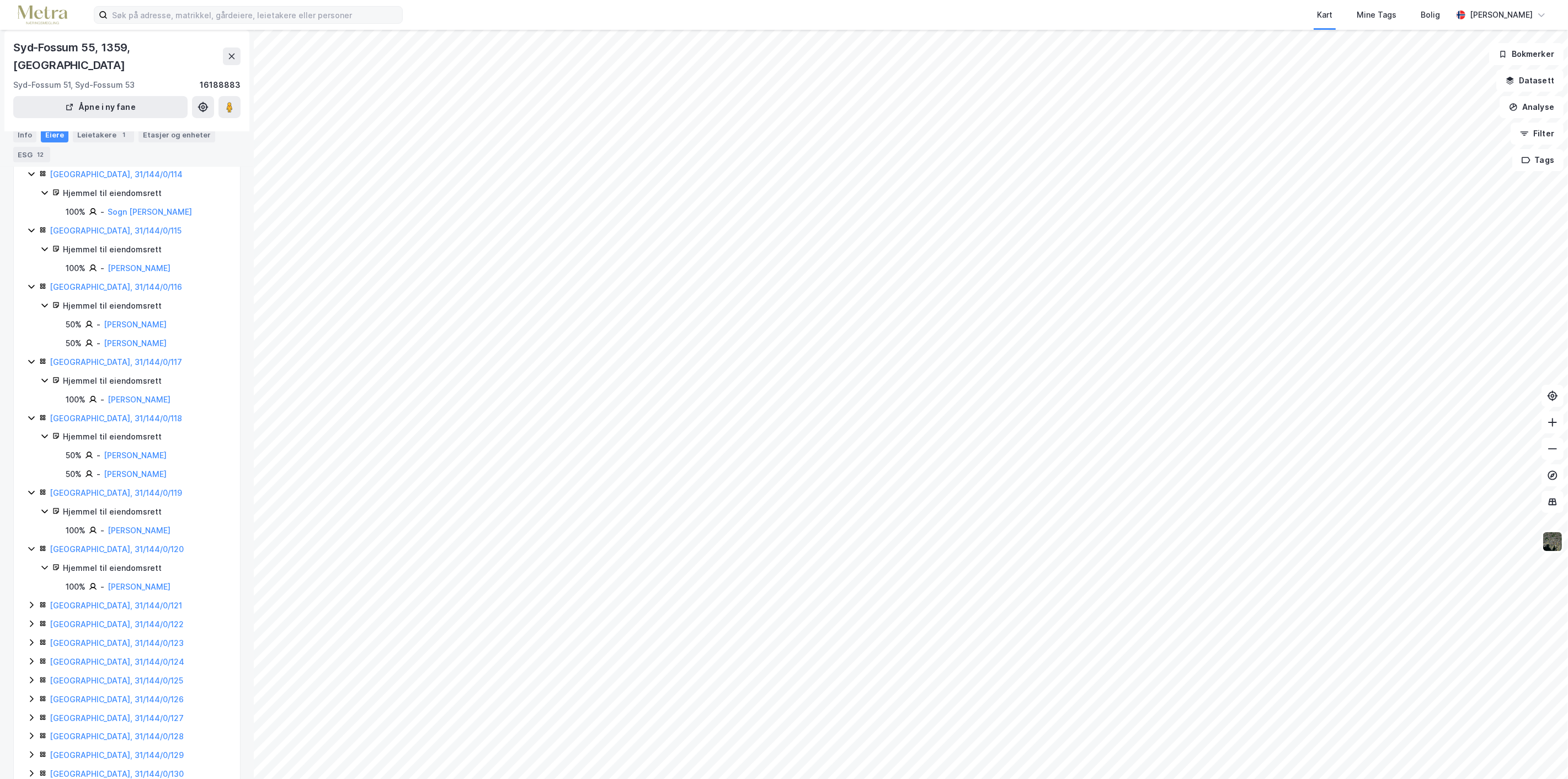
click at [30, 602] on icon at bounding box center [31, 605] width 3 height 7
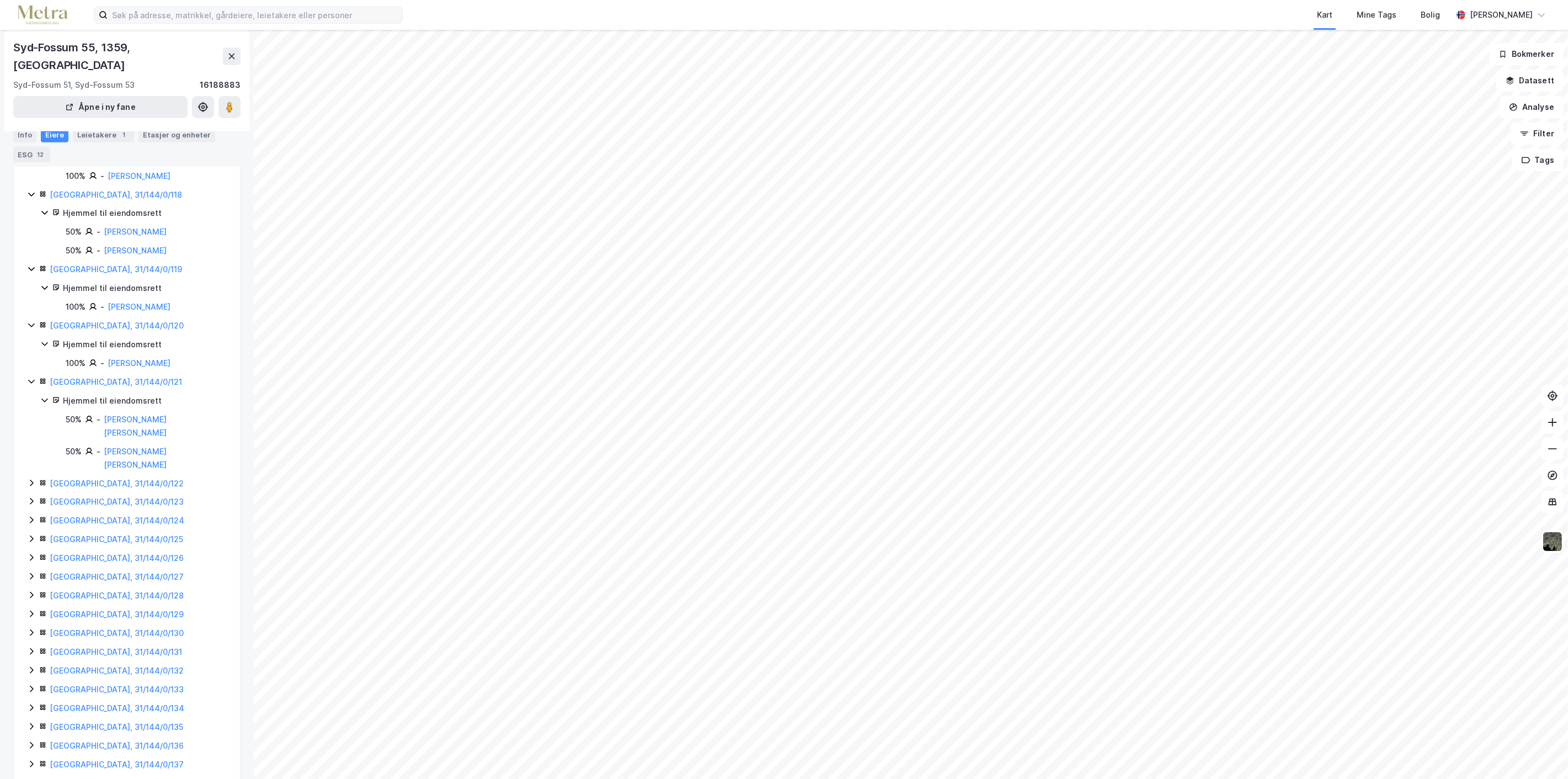
scroll to position [814, 0]
click at [32, 477] on icon at bounding box center [31, 480] width 3 height 7
click at [30, 546] on icon at bounding box center [31, 550] width 9 height 9
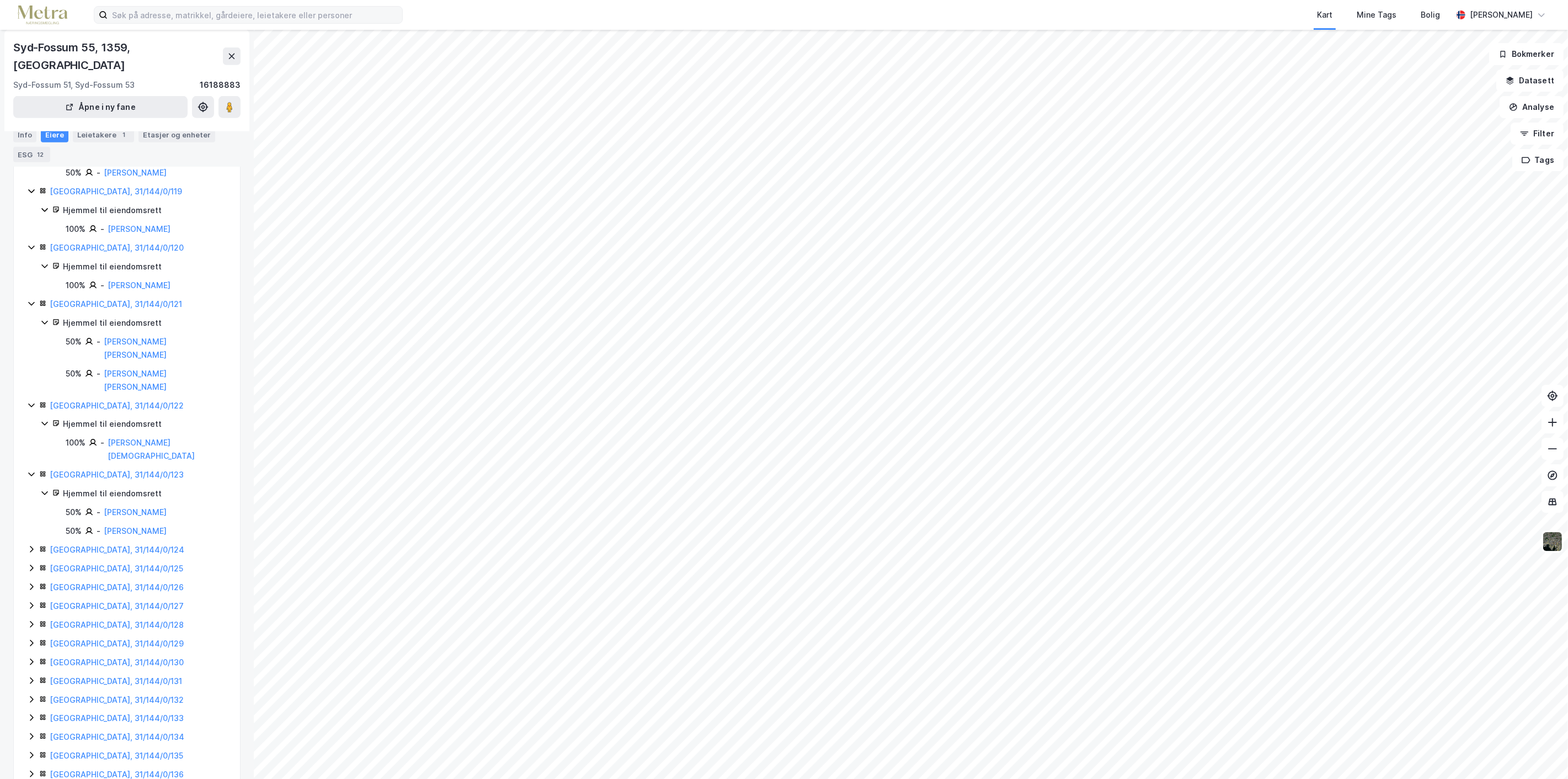
scroll to position [908, 0]
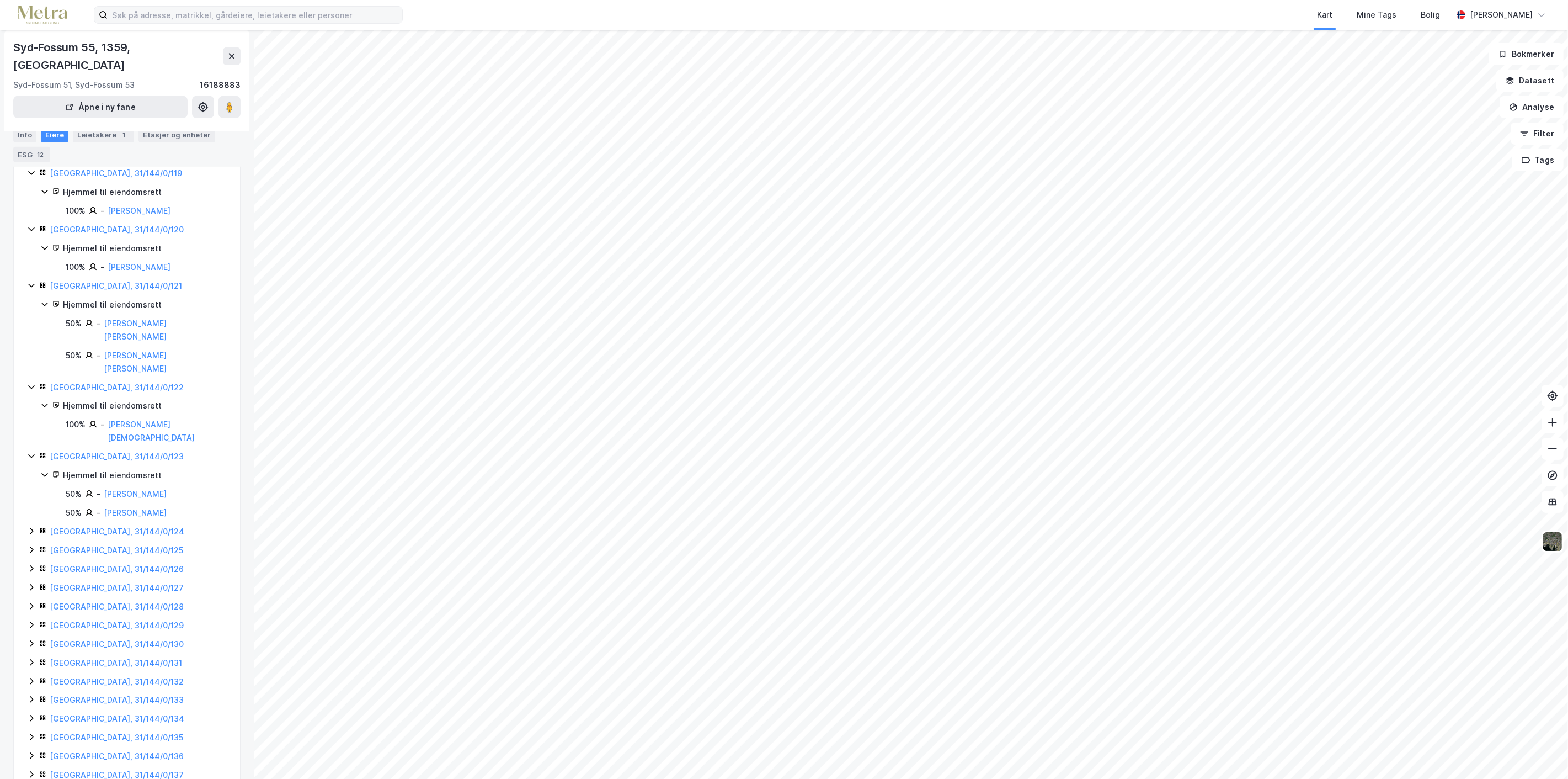
click at [30, 527] on icon at bounding box center [31, 531] width 9 height 9
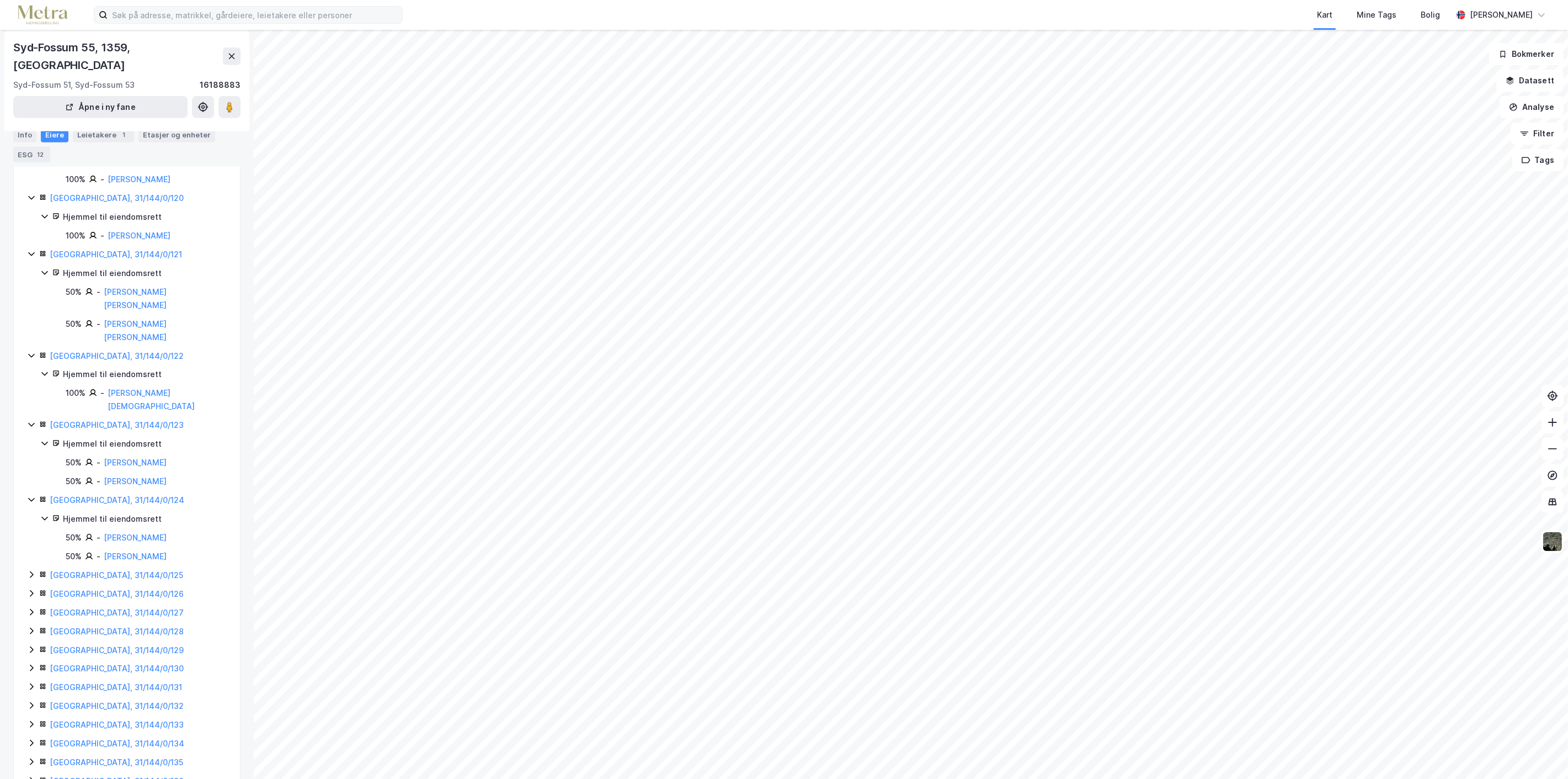
scroll to position [964, 0]
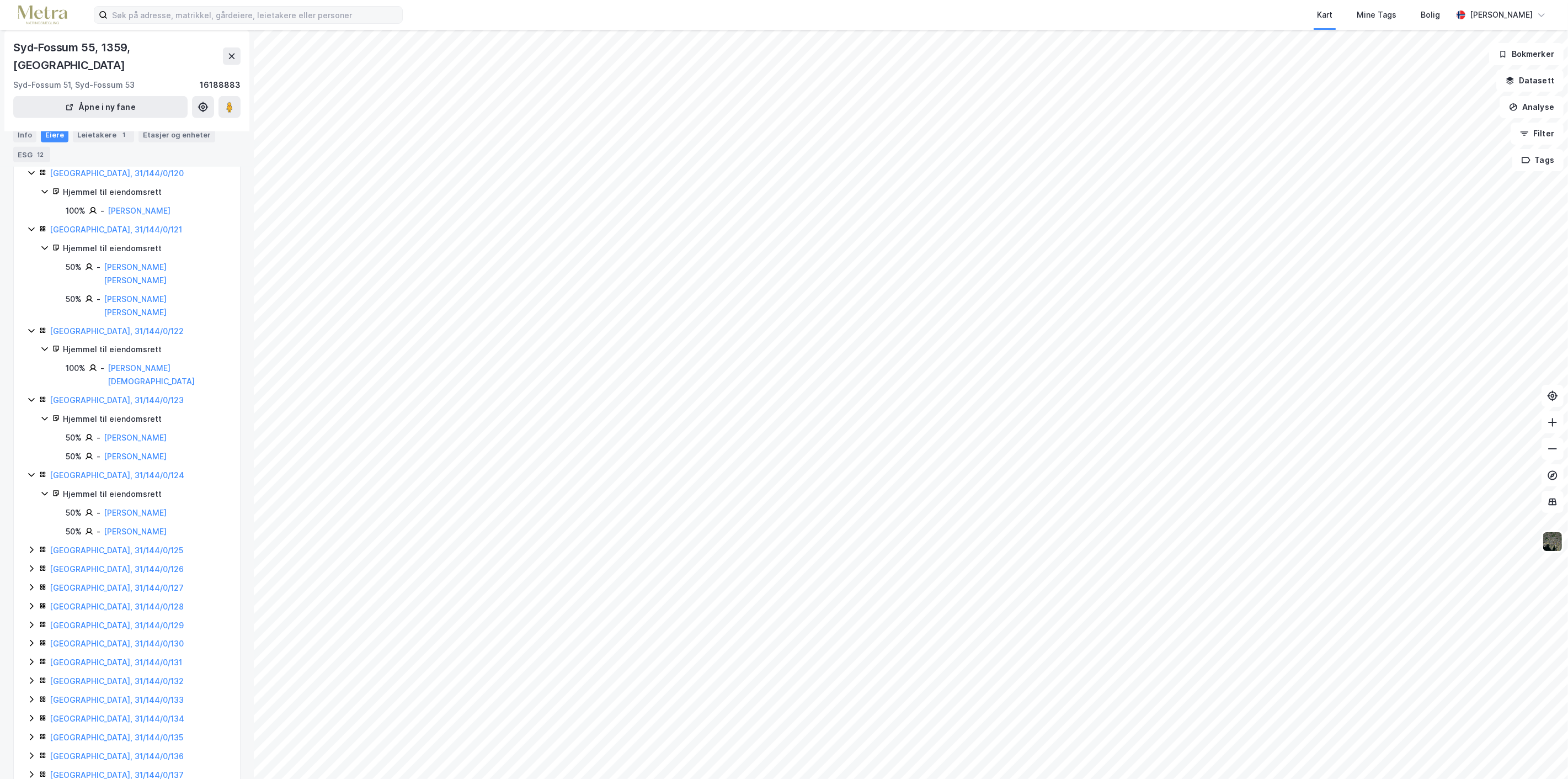
click at [31, 547] on icon at bounding box center [31, 550] width 3 height 7
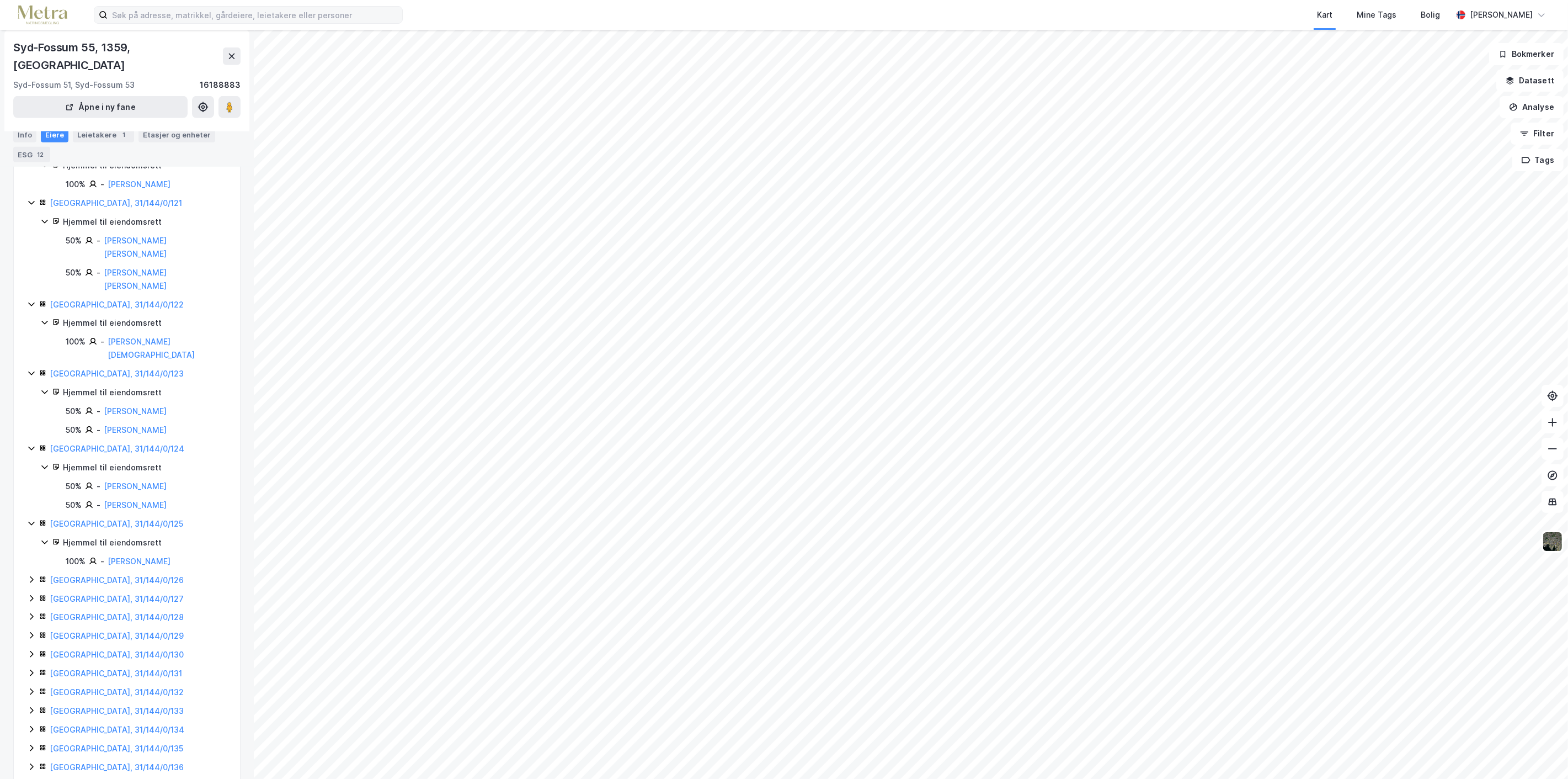
scroll to position [1002, 0]
click at [31, 564] on icon at bounding box center [31, 568] width 9 height 9
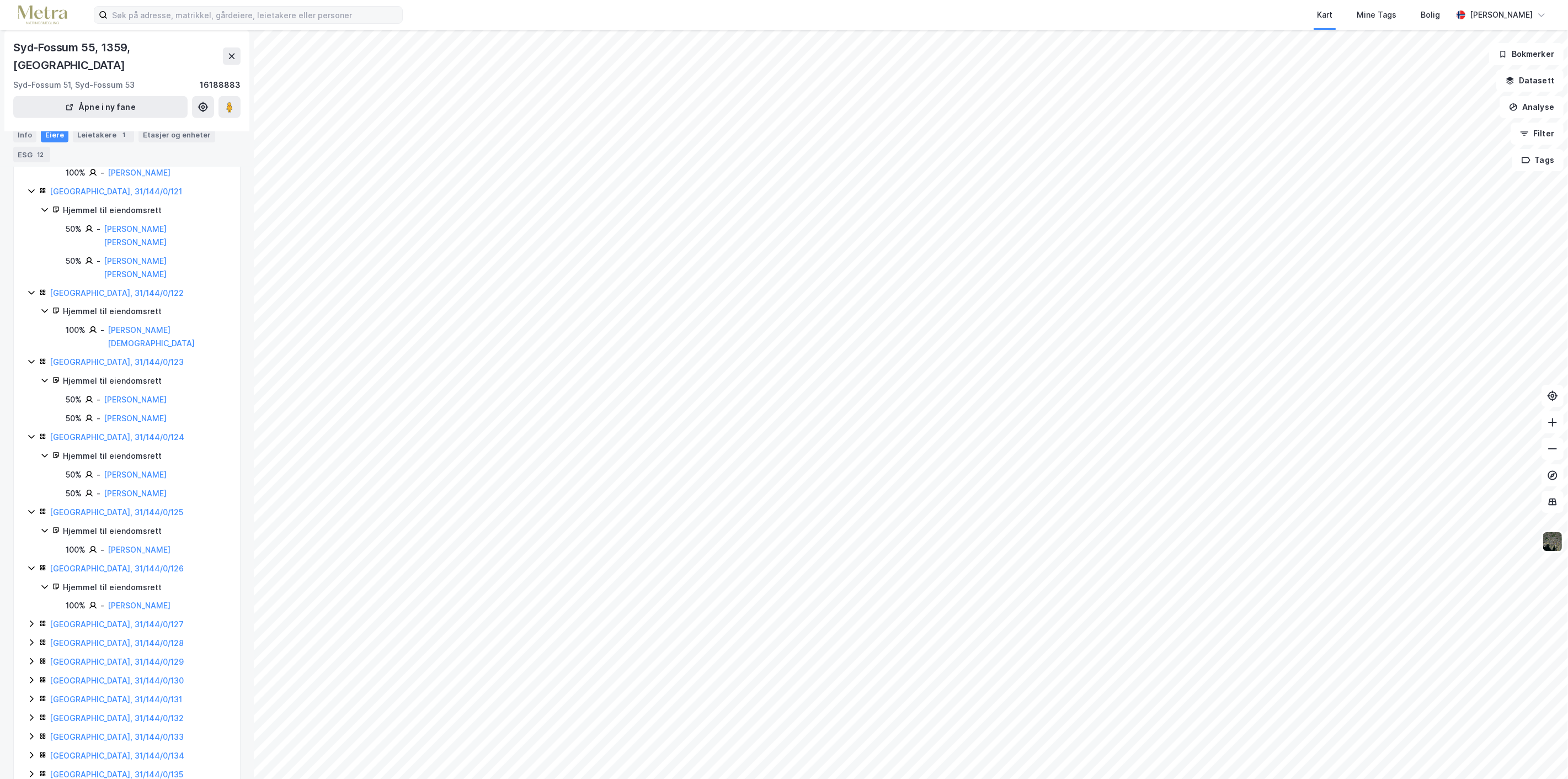
scroll to position [1039, 0]
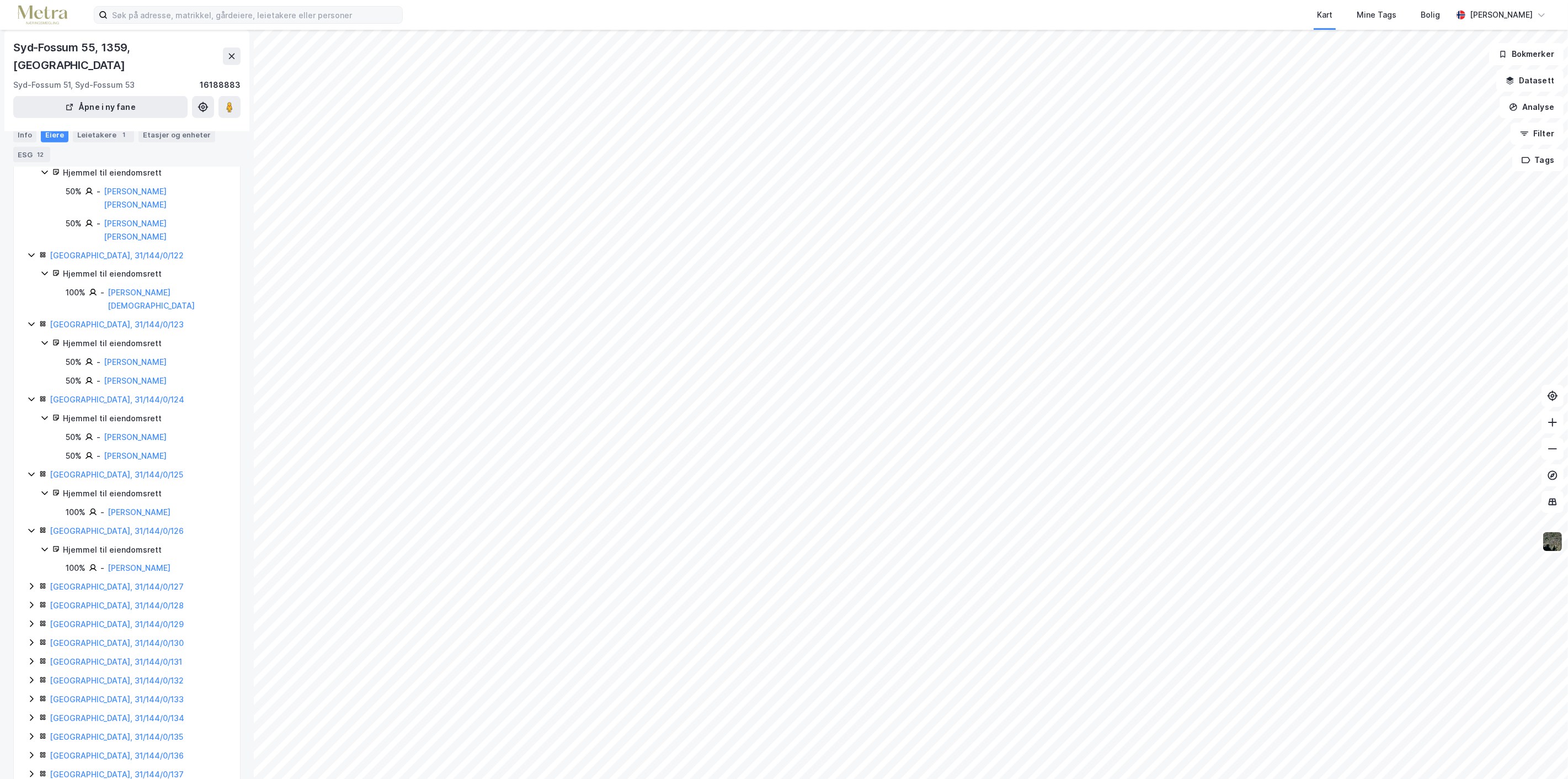
click at [34, 582] on icon at bounding box center [31, 586] width 9 height 9
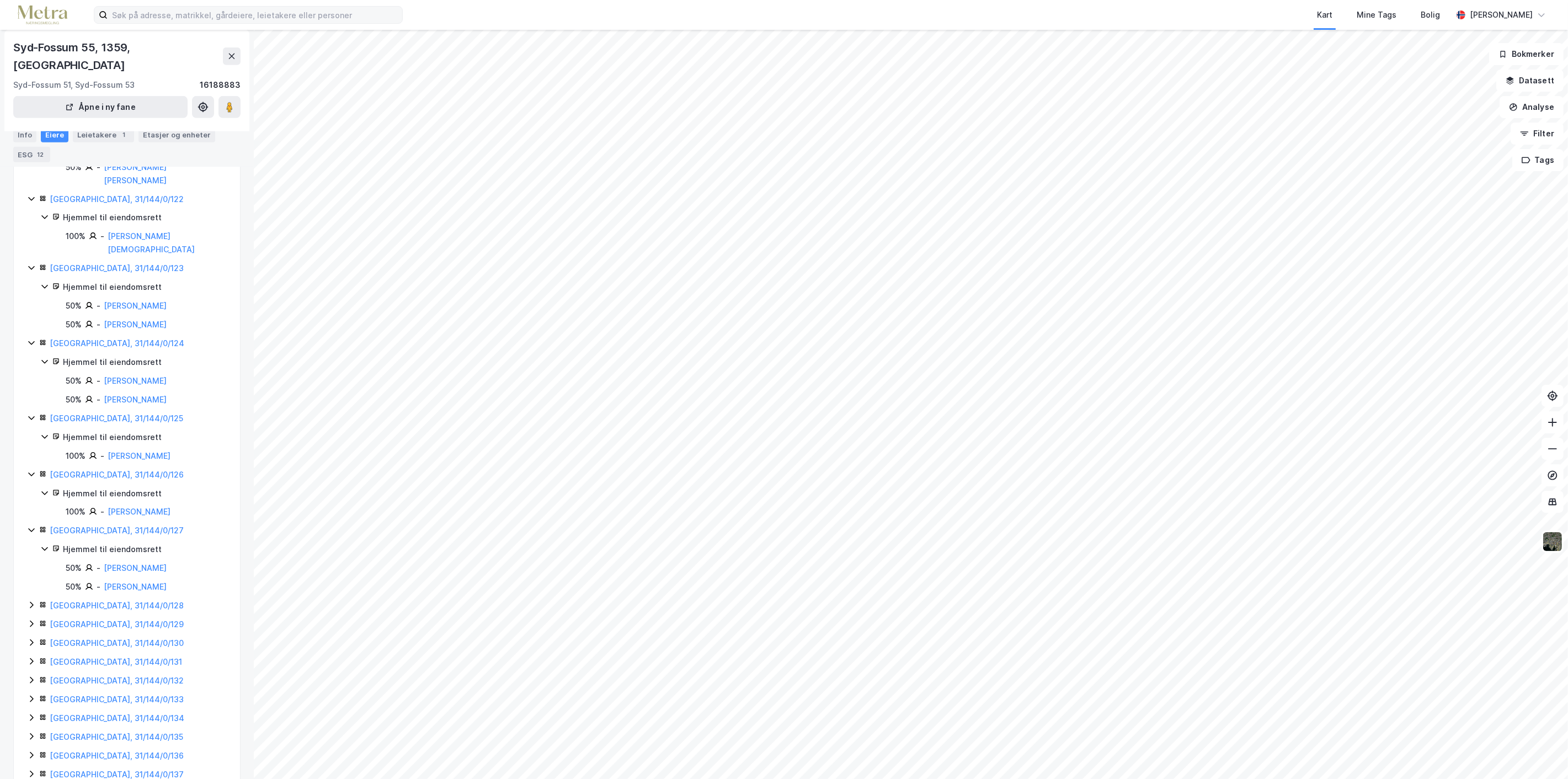
click at [32, 602] on icon at bounding box center [31, 605] width 3 height 7
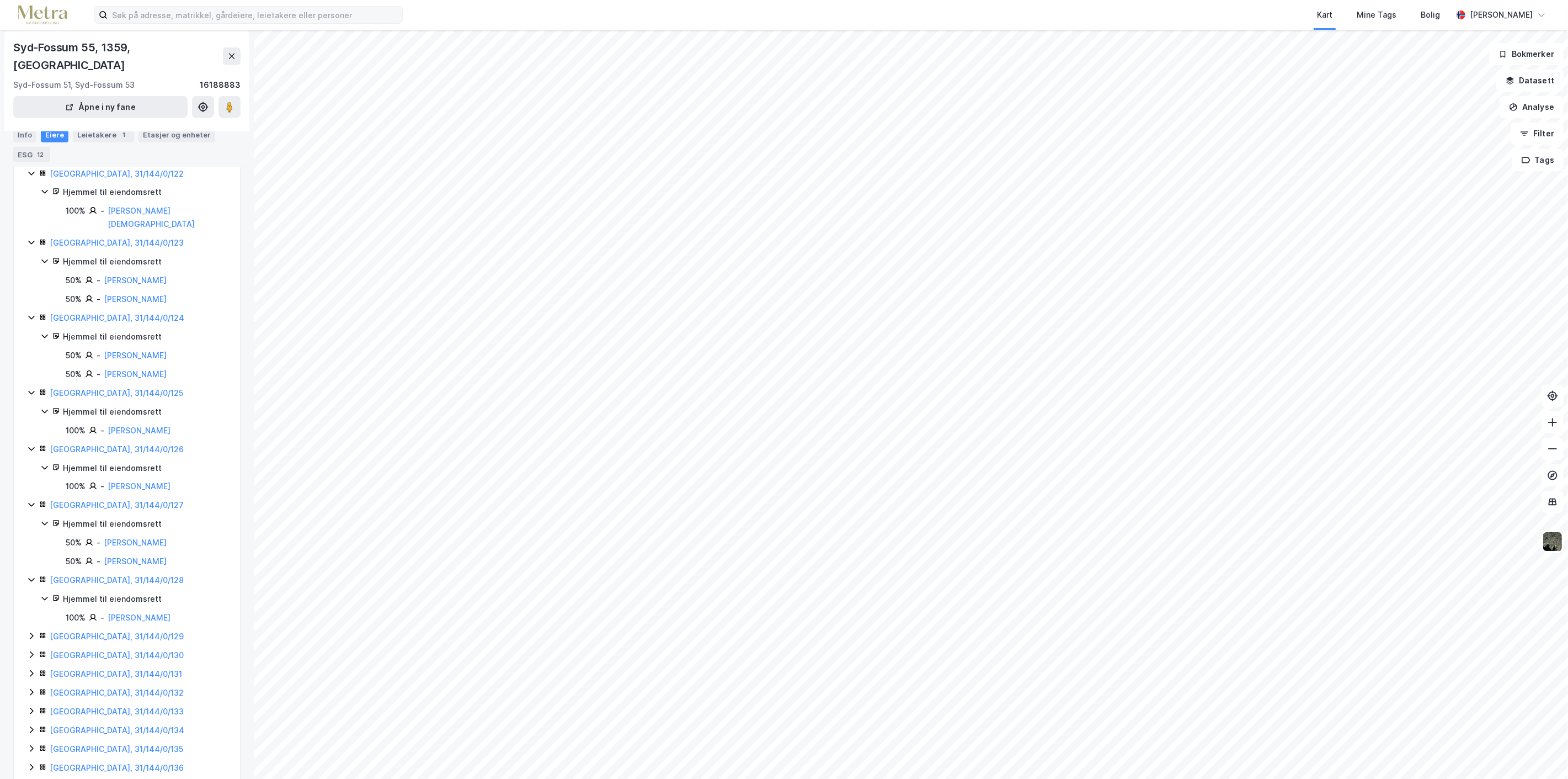
scroll to position [1134, 0]
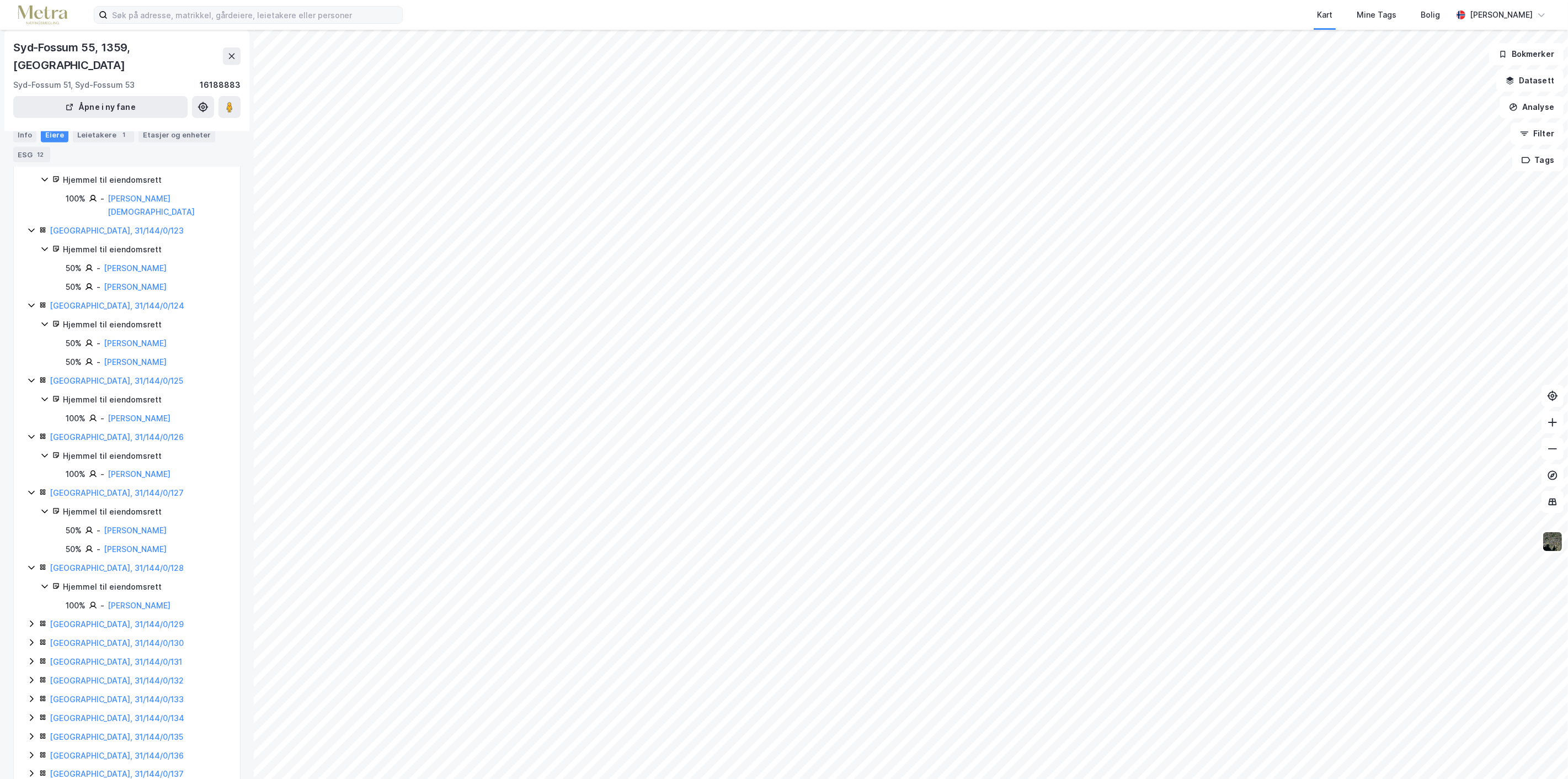
click at [31, 620] on icon at bounding box center [31, 624] width 3 height 7
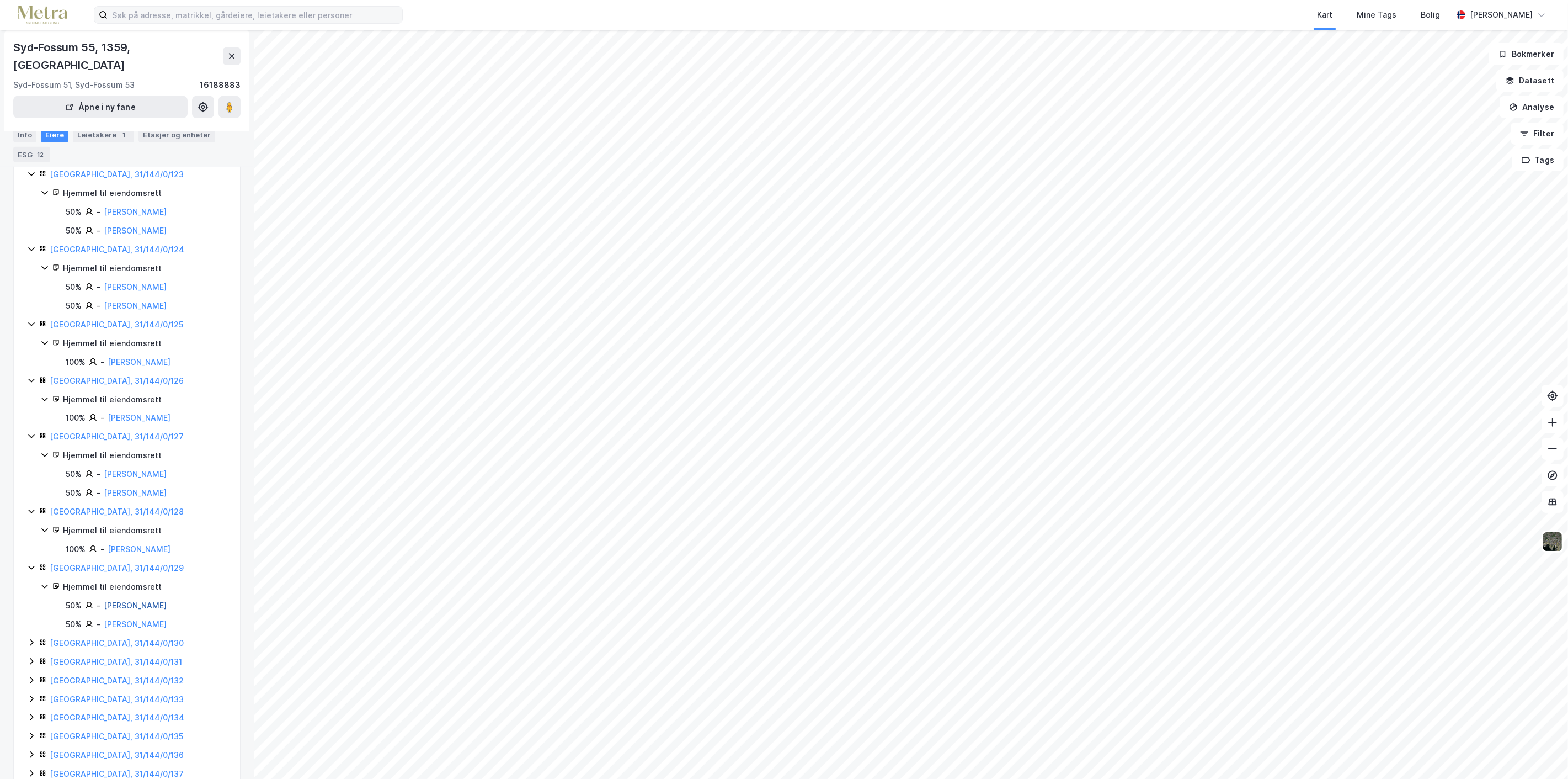
click at [152, 600] on link "[PERSON_NAME]" at bounding box center [136, 605] width 63 height 9
